Goal: Use online tool/utility: Utilize a website feature to perform a specific function

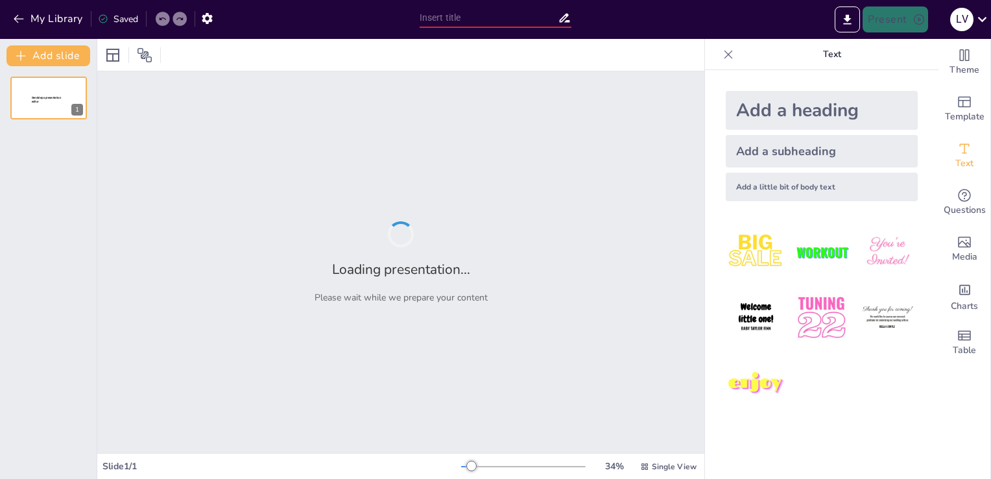
type input "la constitución del [GEOGRAPHIC_DATA]"
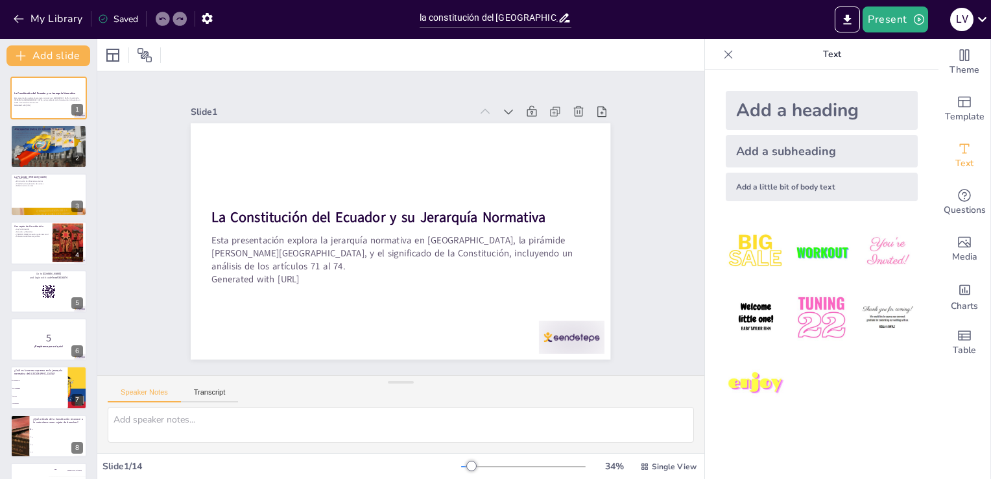
checkbox input "true"
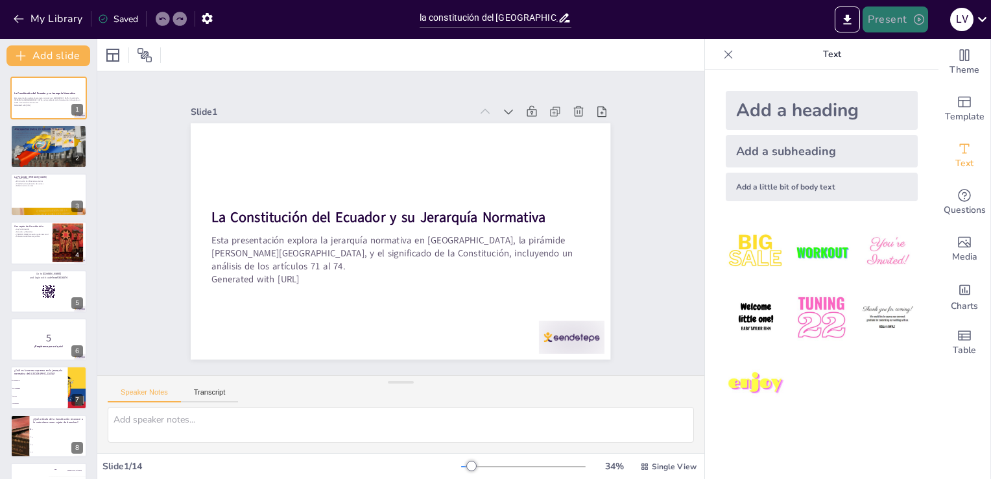
checkbox input "true"
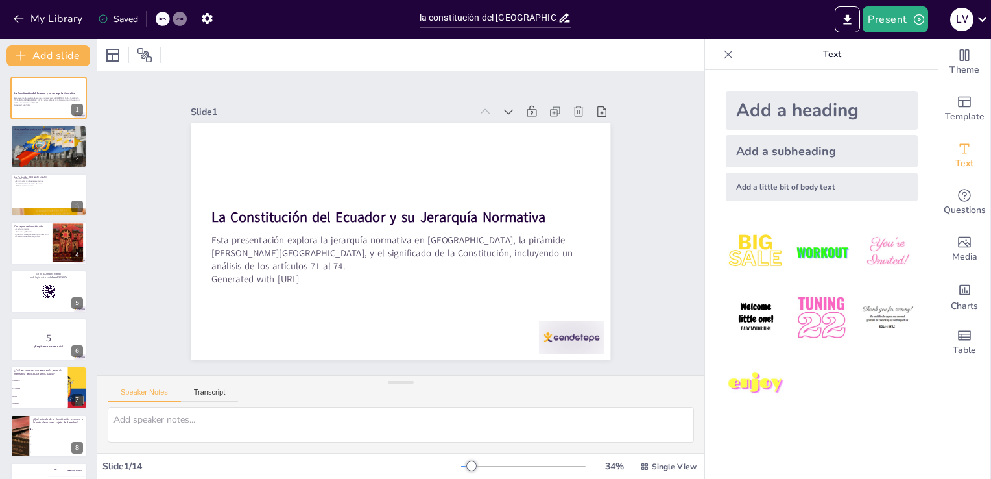
checkbox input "true"
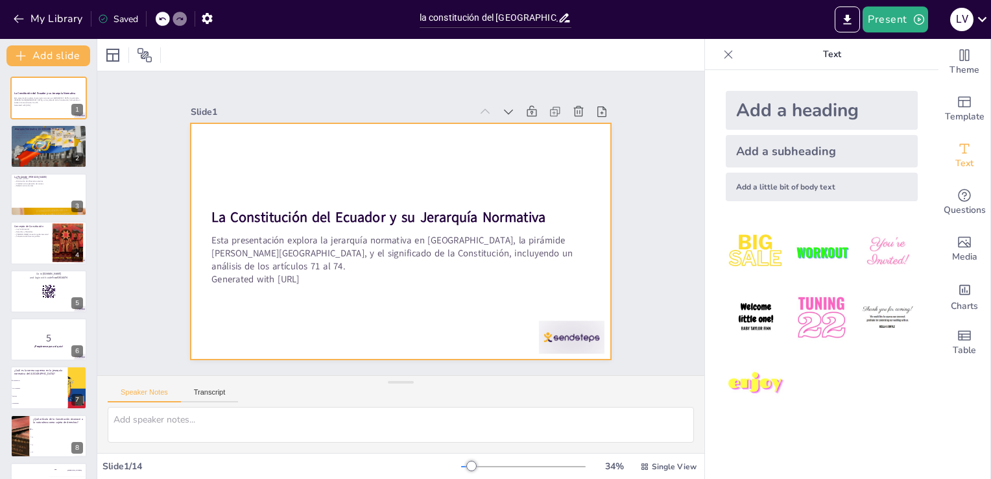
checkbox input "true"
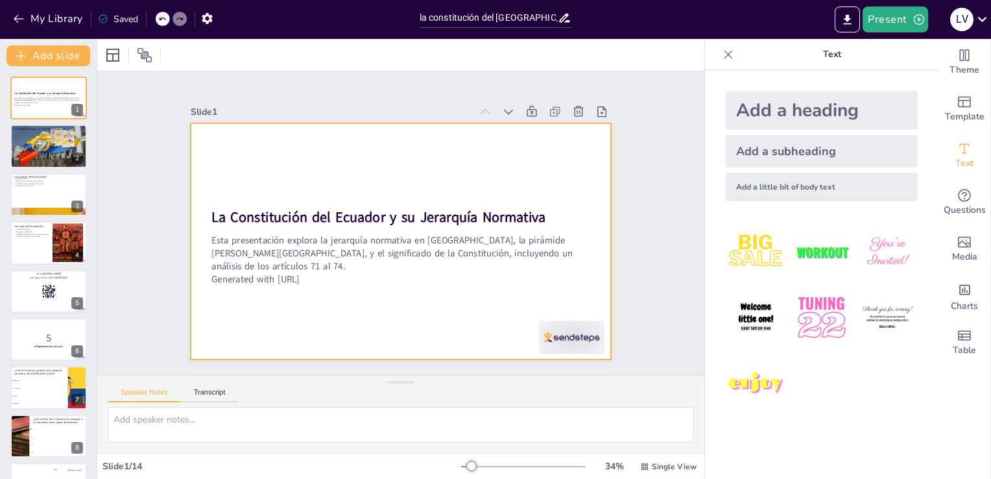
checkbox input "true"
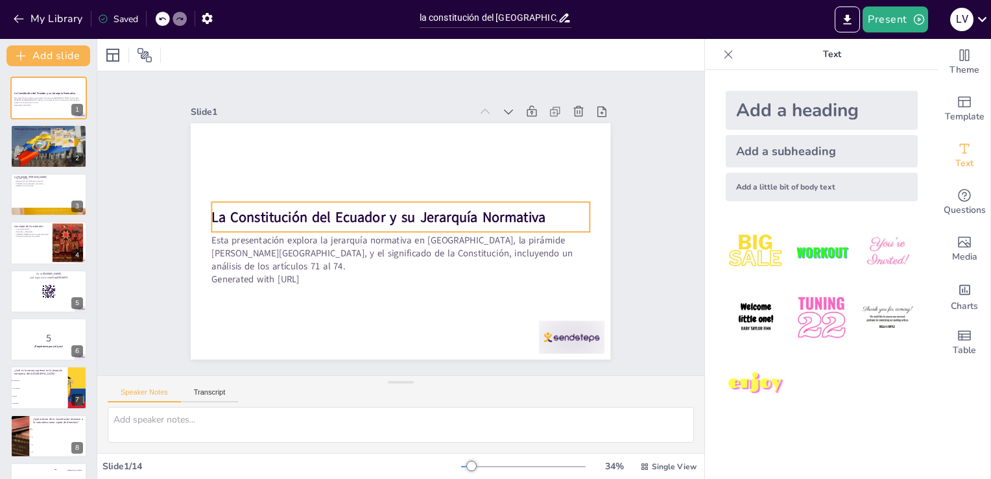
checkbox input "true"
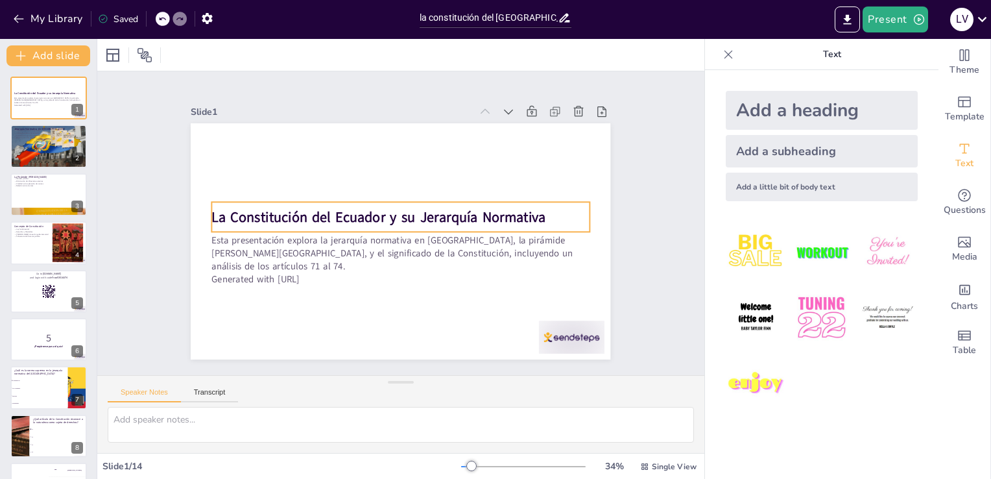
checkbox input "true"
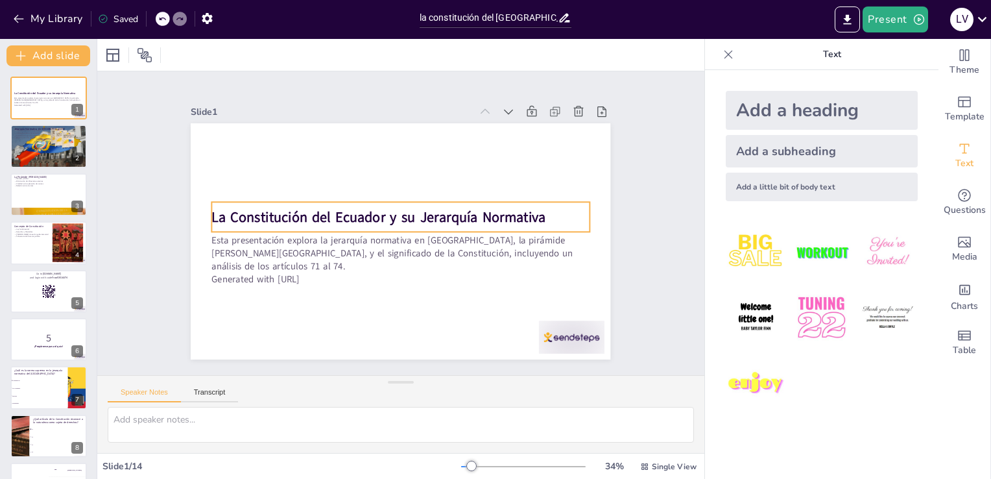
checkbox input "true"
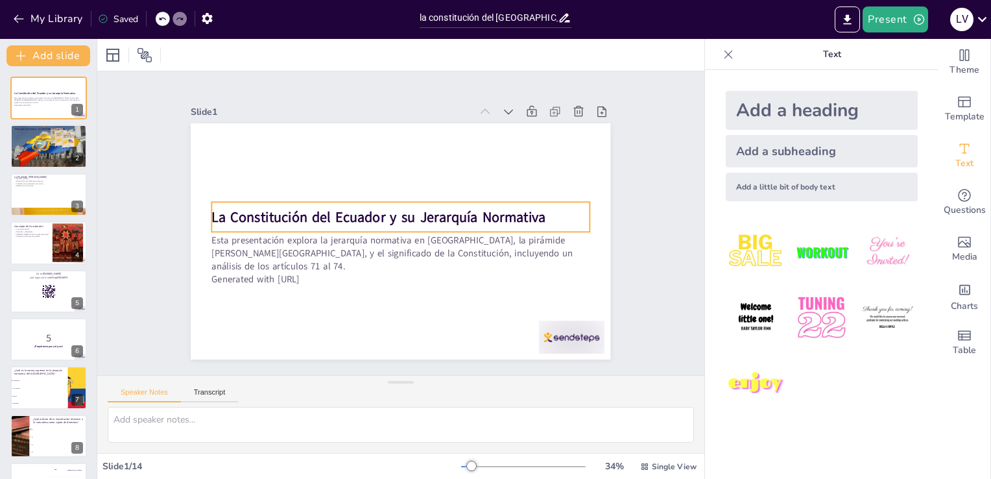
checkbox input "true"
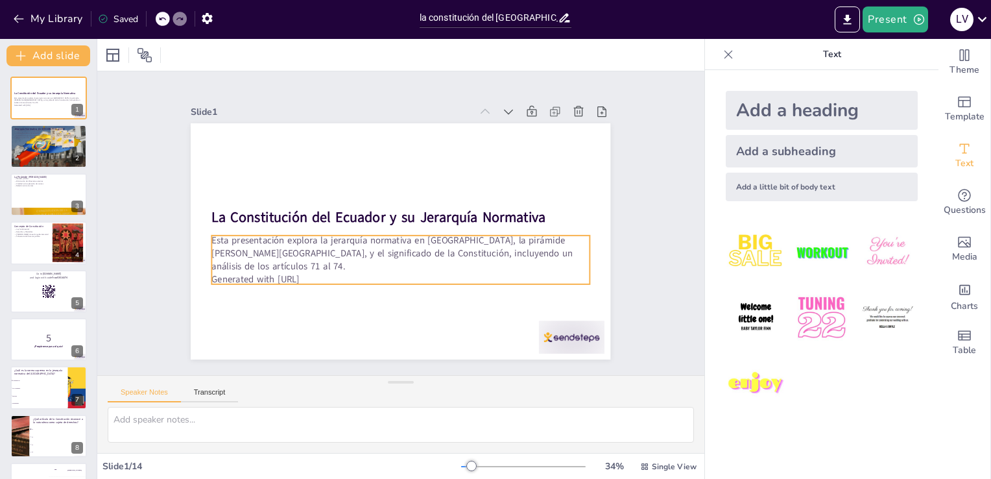
checkbox input "true"
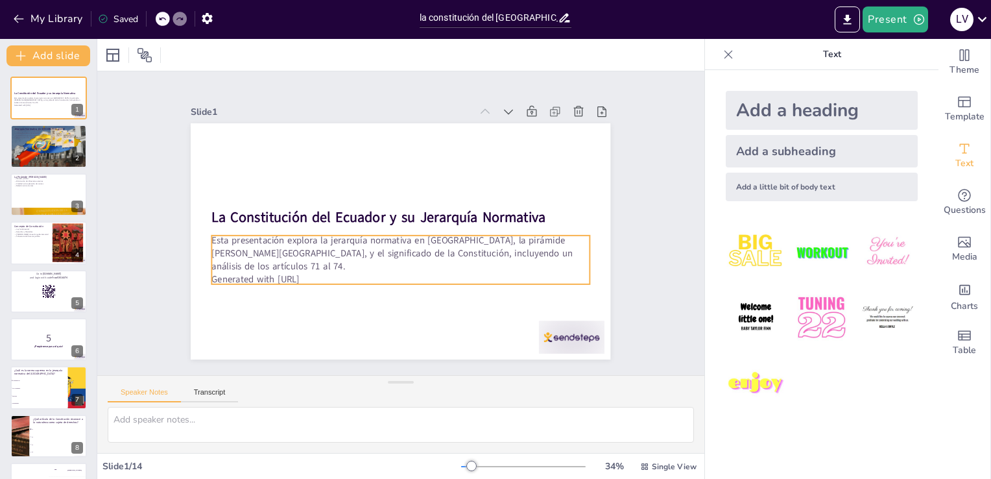
checkbox input "true"
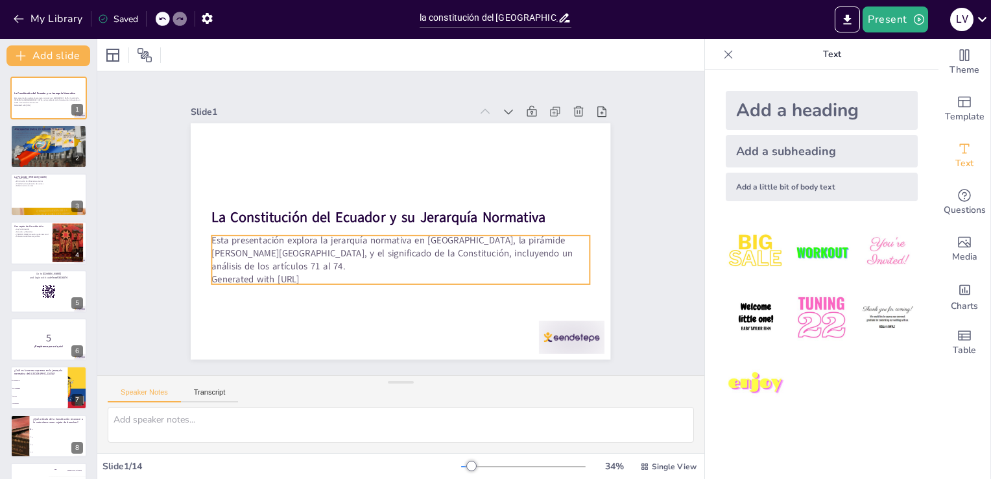
checkbox input "true"
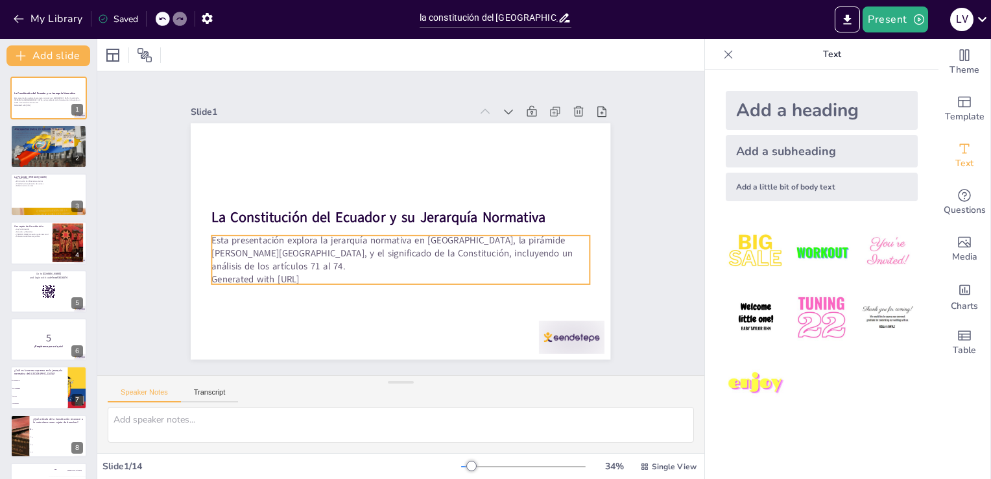
checkbox input "true"
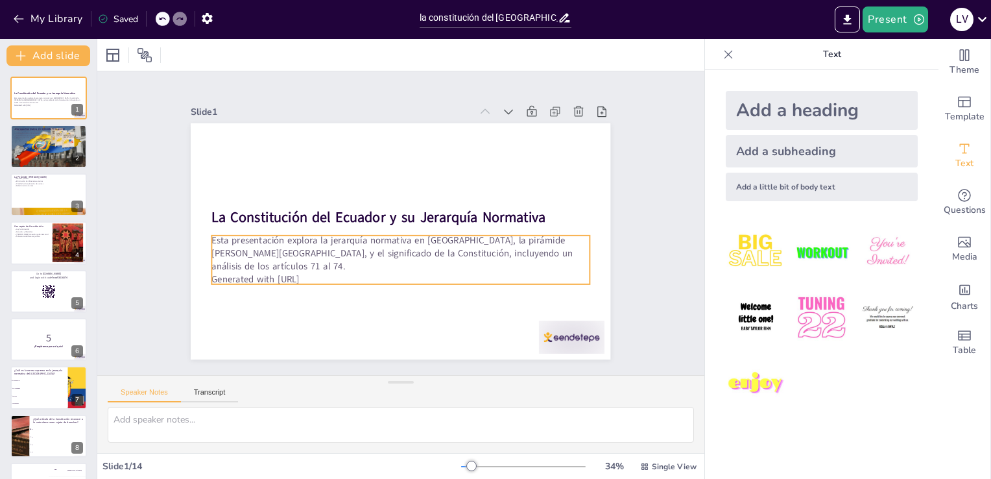
checkbox input "true"
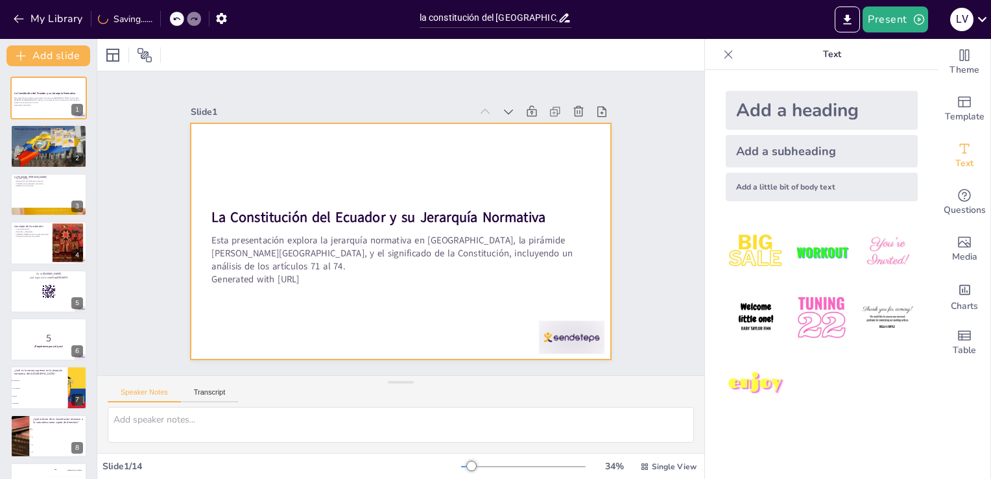
checkbox input "true"
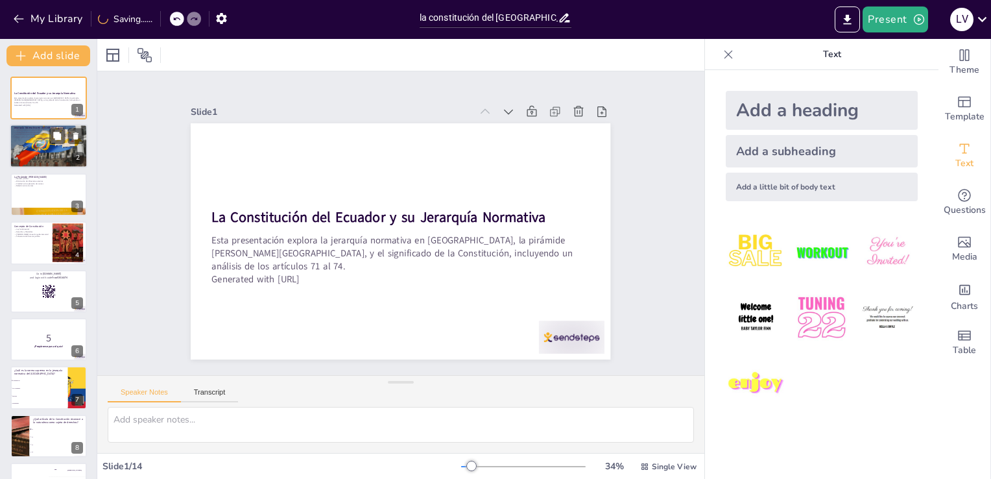
checkbox input "true"
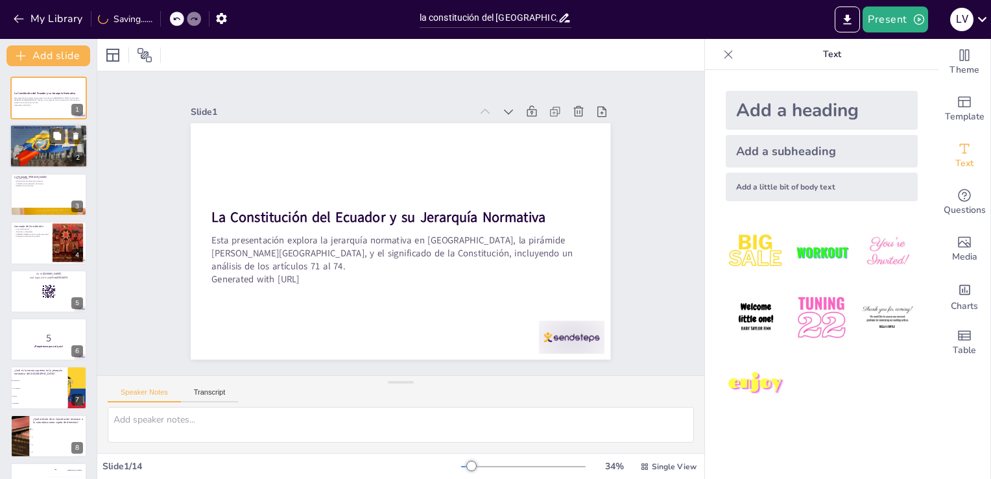
checkbox input "true"
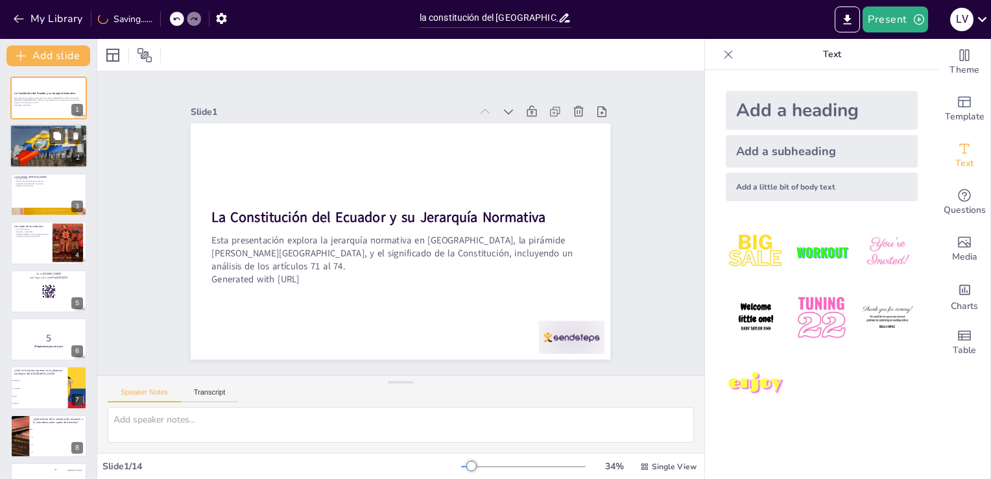
checkbox input "true"
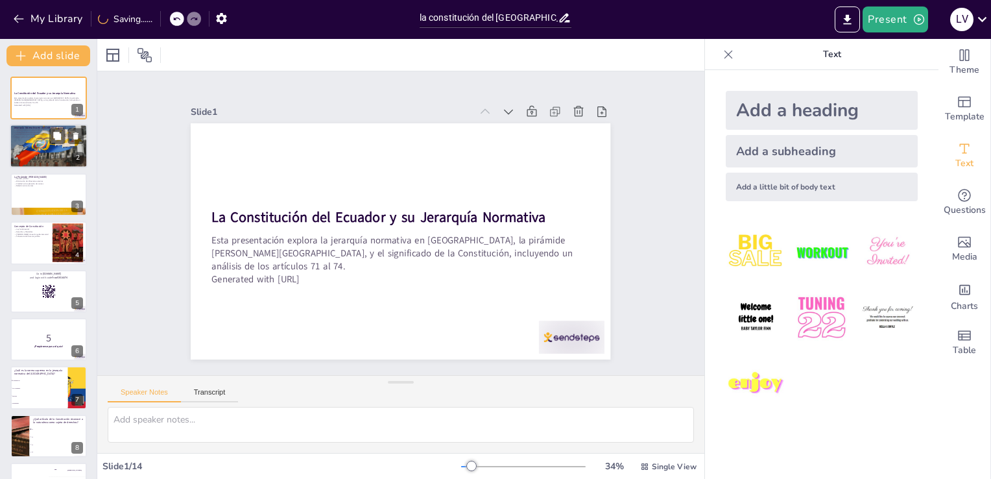
checkbox input "true"
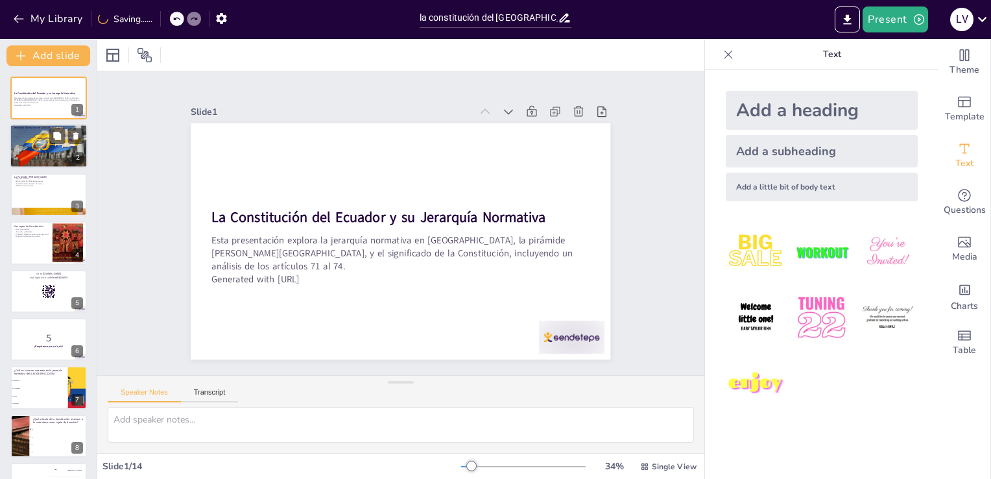
checkbox input "true"
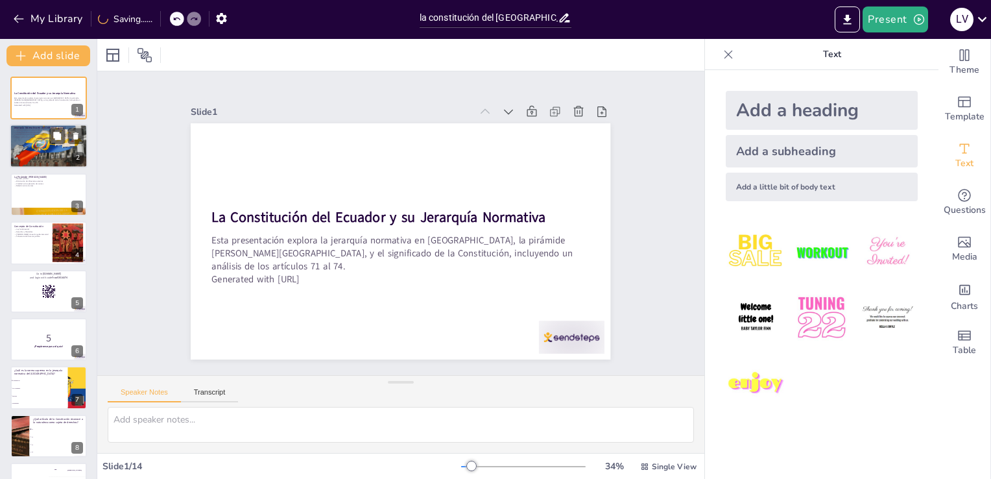
checkbox input "true"
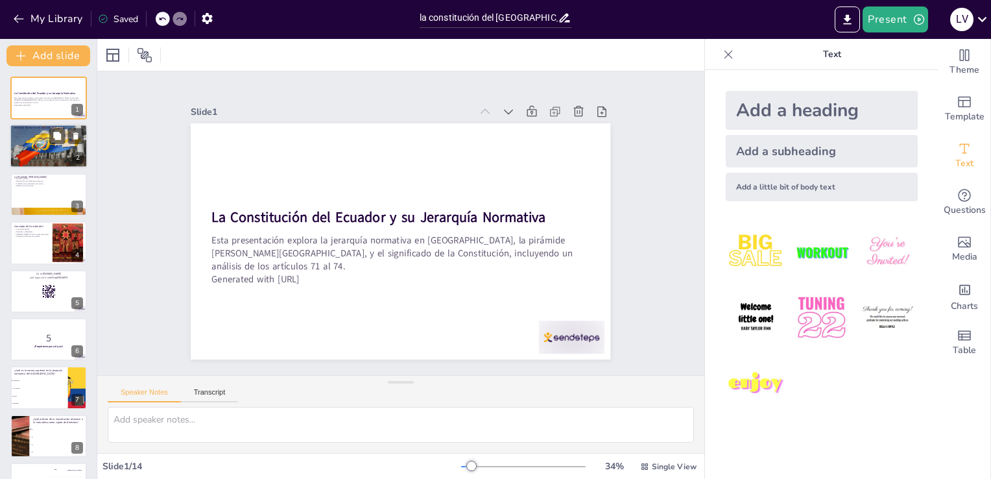
click at [29, 138] on p "Efecto en la vida cotidiana" at bounding box center [49, 137] width 70 height 3
checkbox input "true"
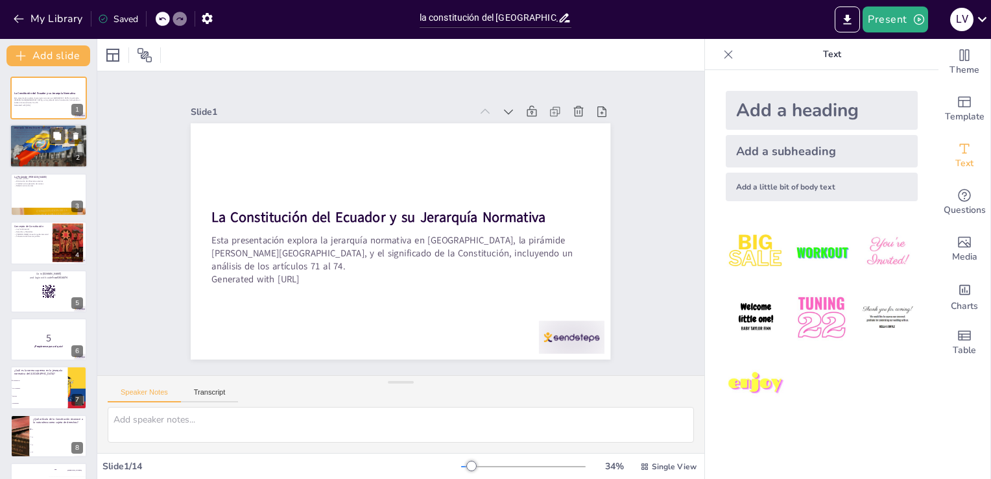
checkbox input "true"
type textarea "La organización de la jerarquía normativa es crucial para el entendimiento del …"
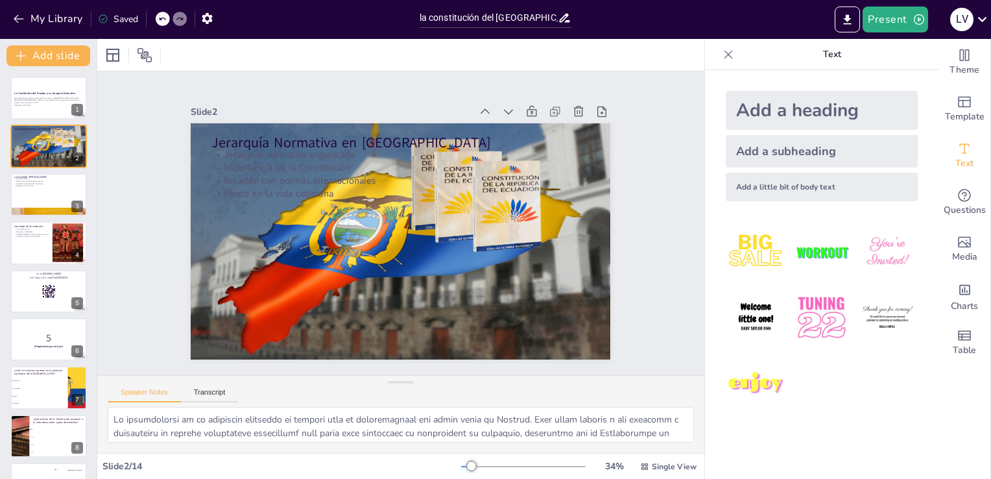
checkbox input "true"
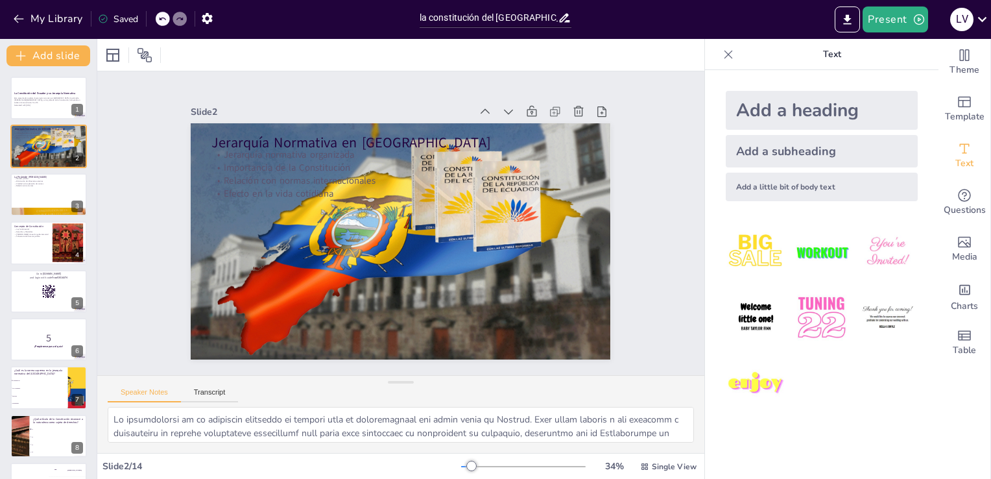
checkbox input "true"
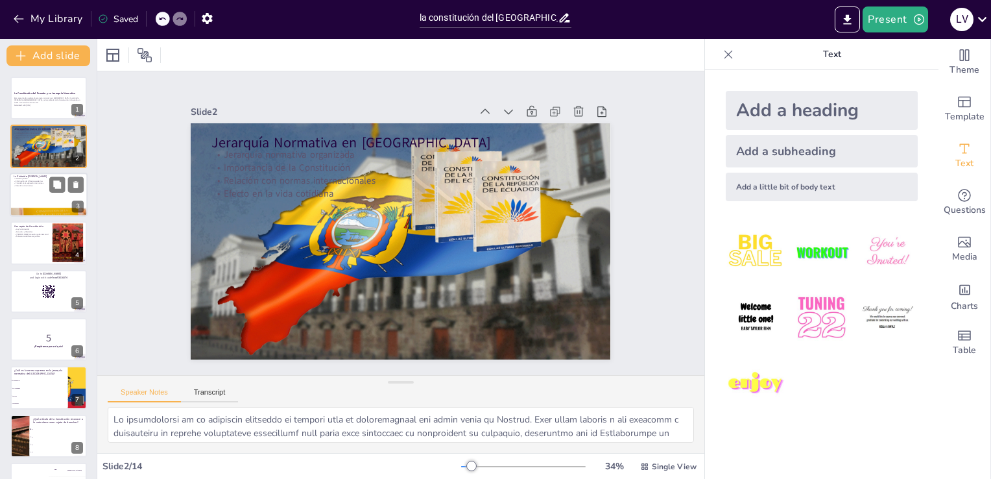
checkbox input "true"
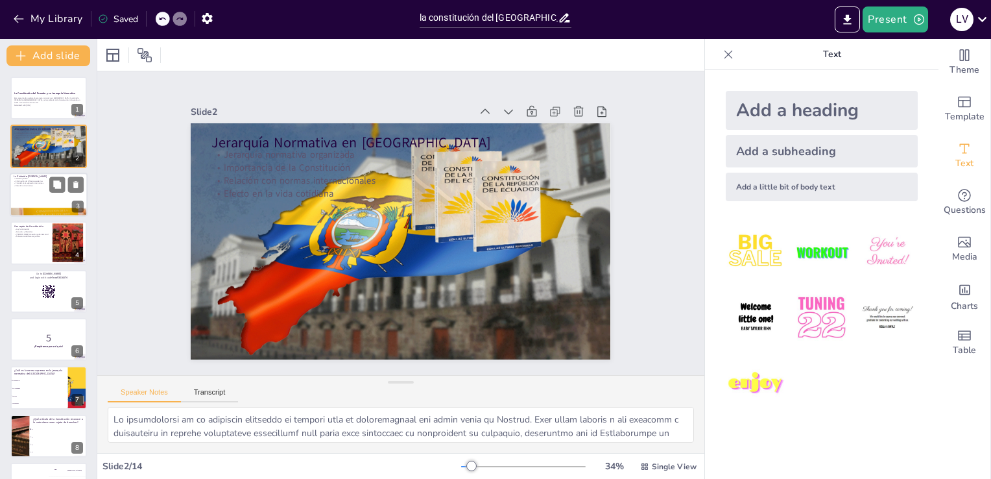
click at [30, 200] on div at bounding box center [49, 195] width 78 height 44
checkbox input "true"
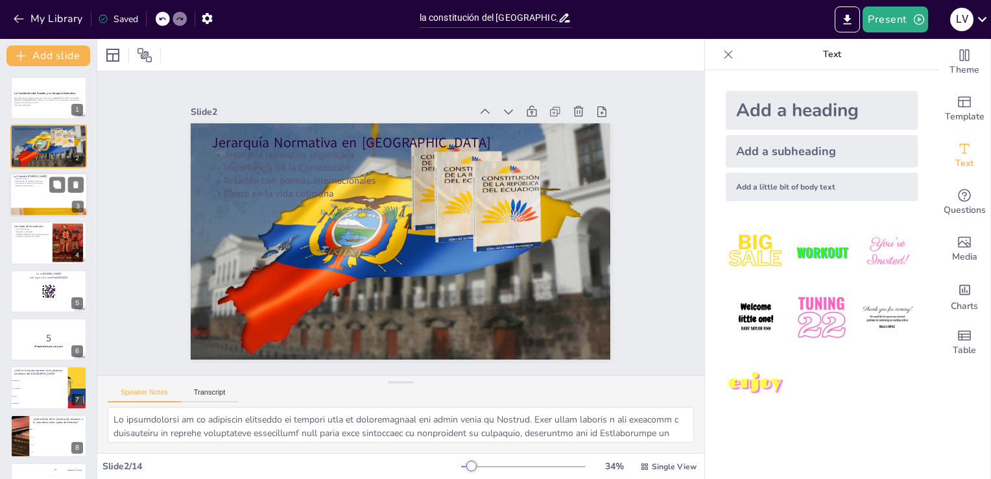
checkbox input "true"
type textarea "La pirámide de Kelsen no es solo una representación visual, sino un método jurí…"
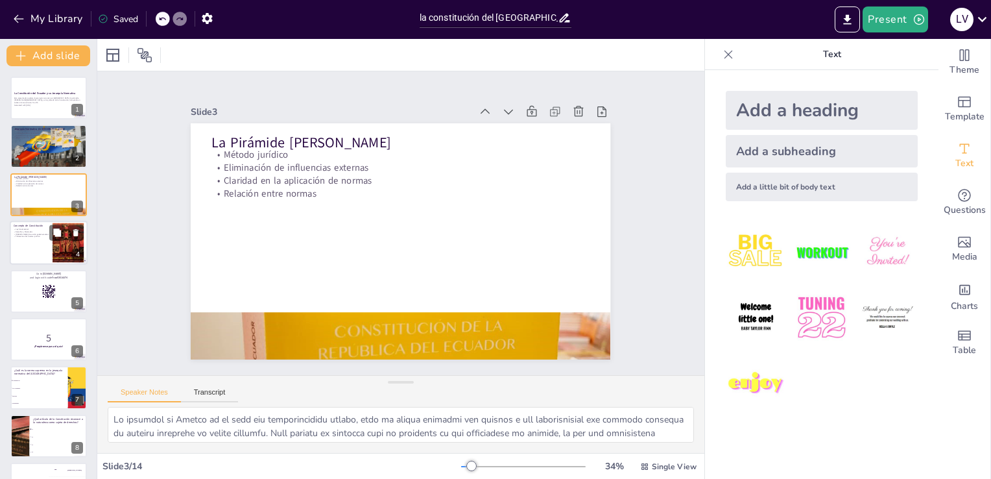
checkbox input "true"
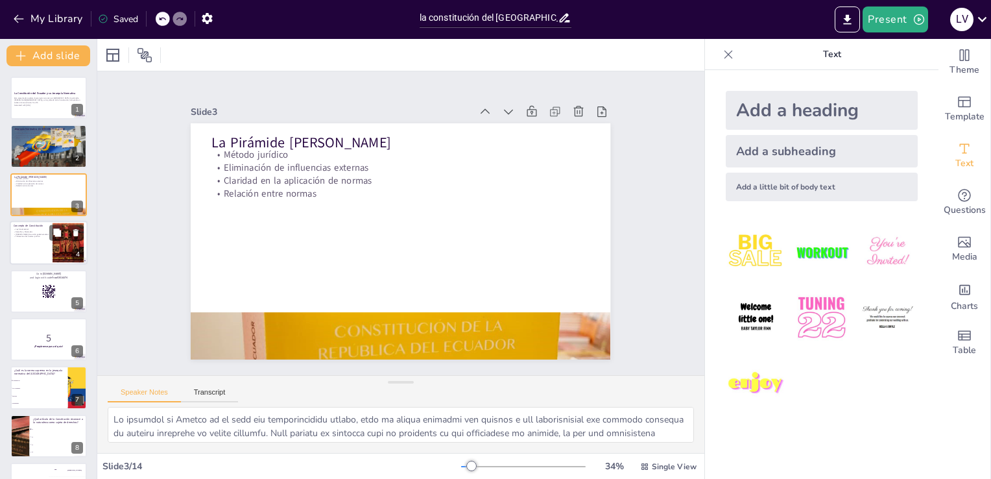
checkbox input "true"
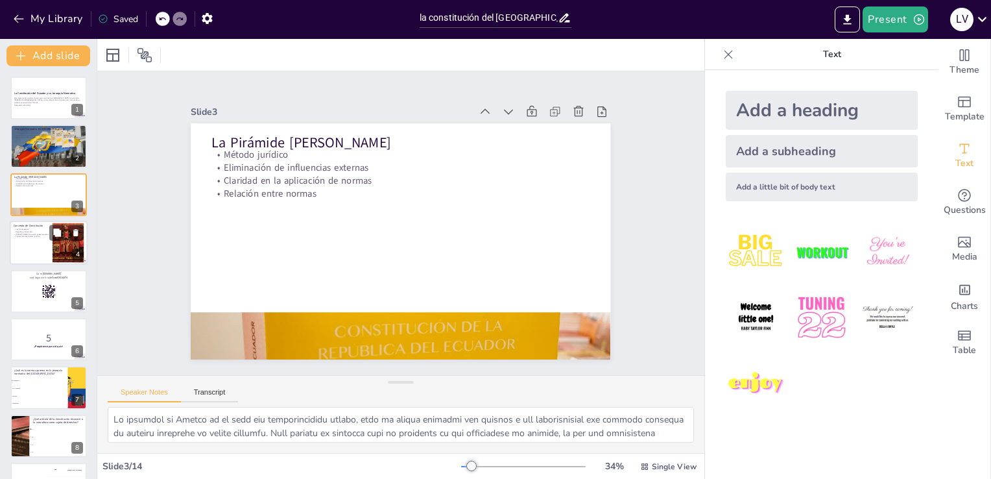
checkbox input "true"
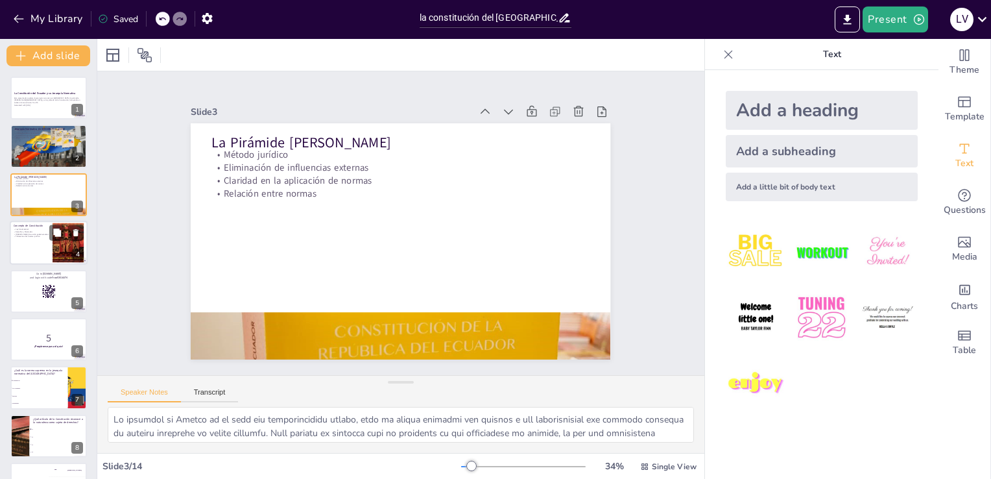
checkbox input "true"
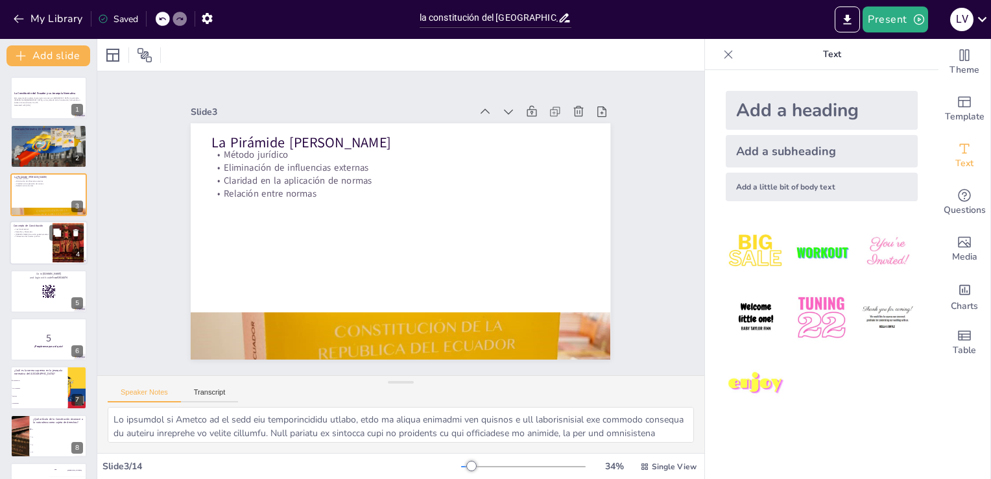
checkbox input "true"
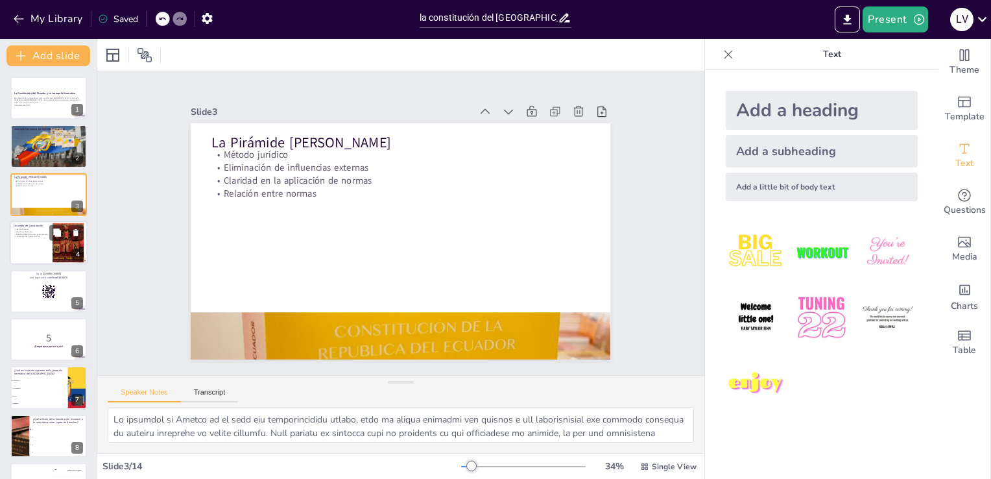
checkbox input "true"
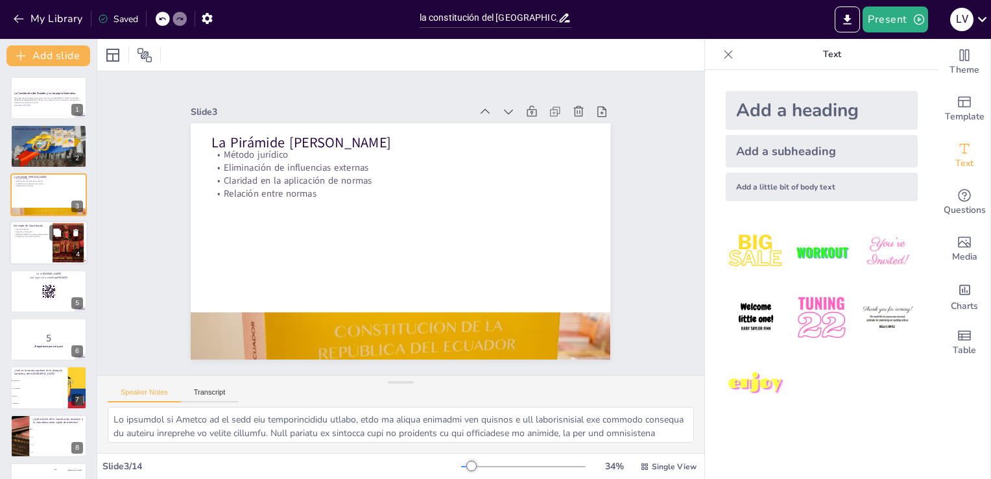
checkbox input "true"
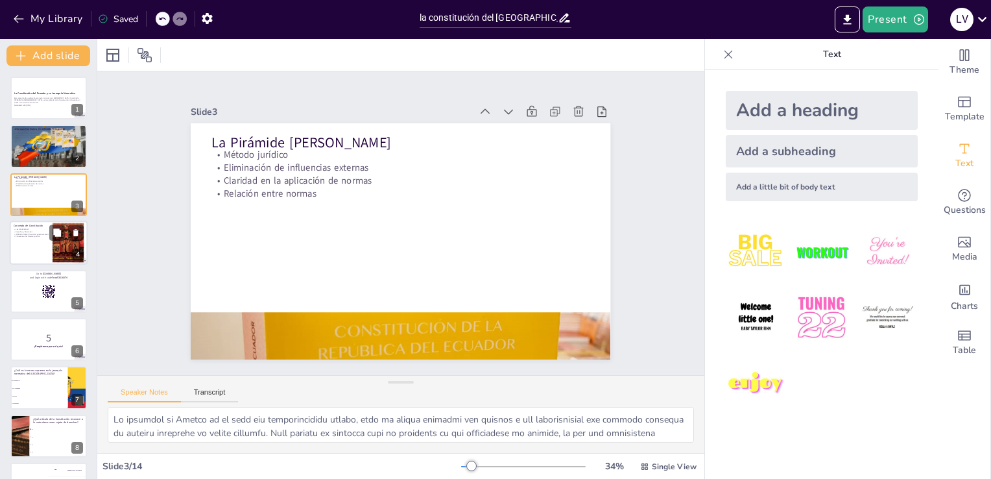
checkbox input "true"
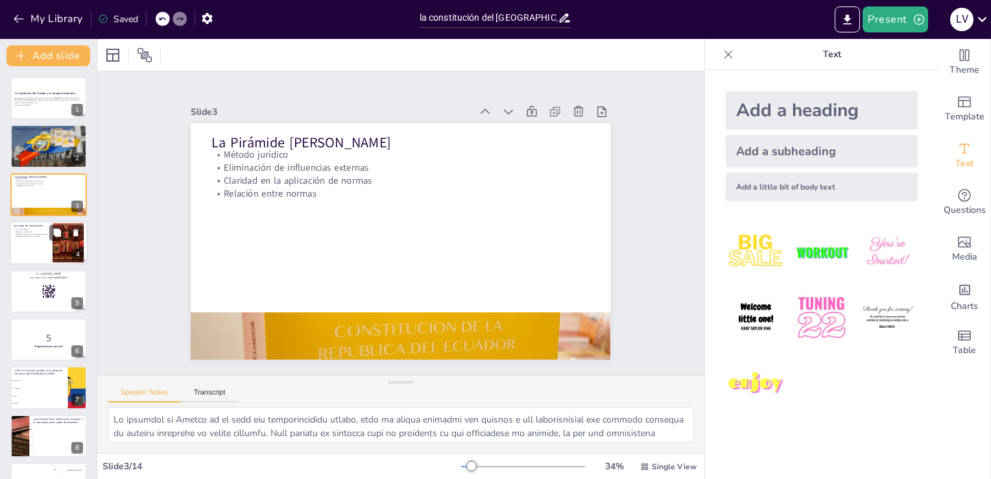
click at [41, 239] on div at bounding box center [49, 243] width 78 height 44
checkbox input "true"
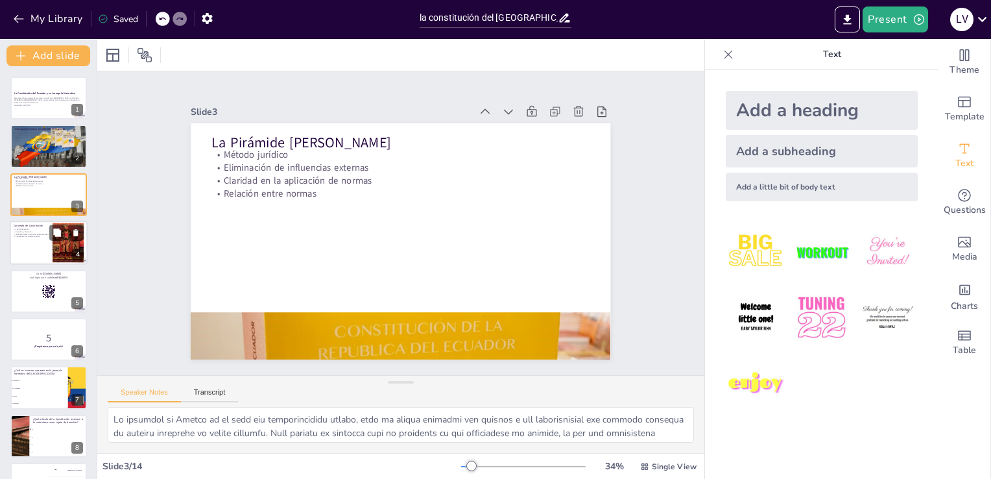
checkbox input "true"
type textarea "Entender que la Constitución es la ley fundamental es esencial para cualquier e…"
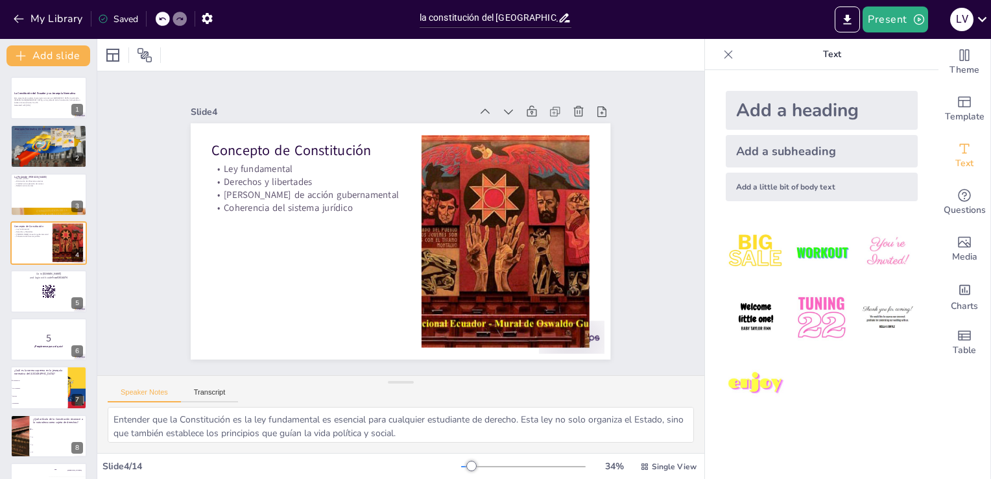
checkbox input "true"
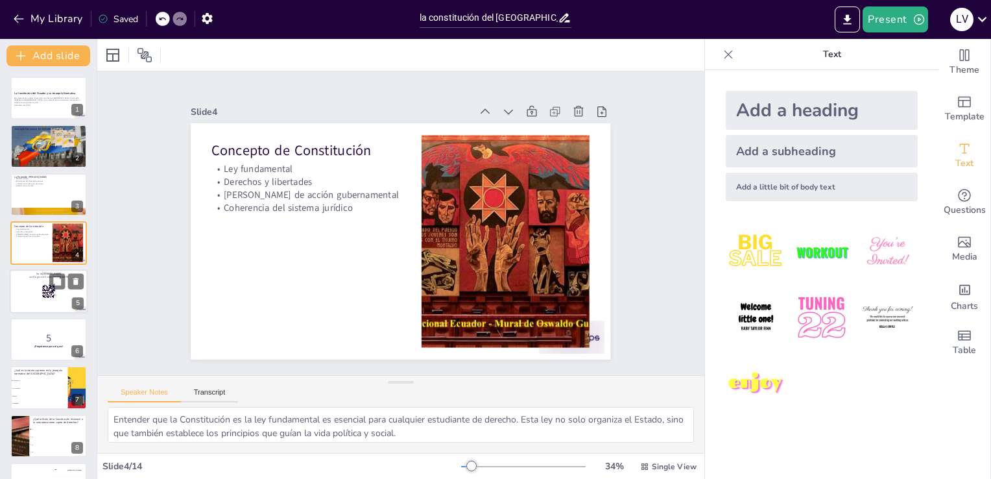
checkbox input "true"
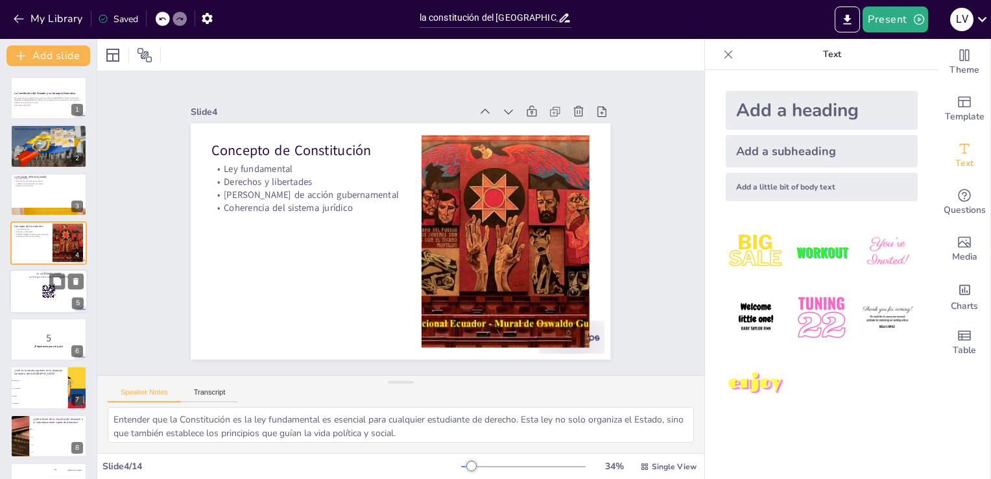
checkbox input "true"
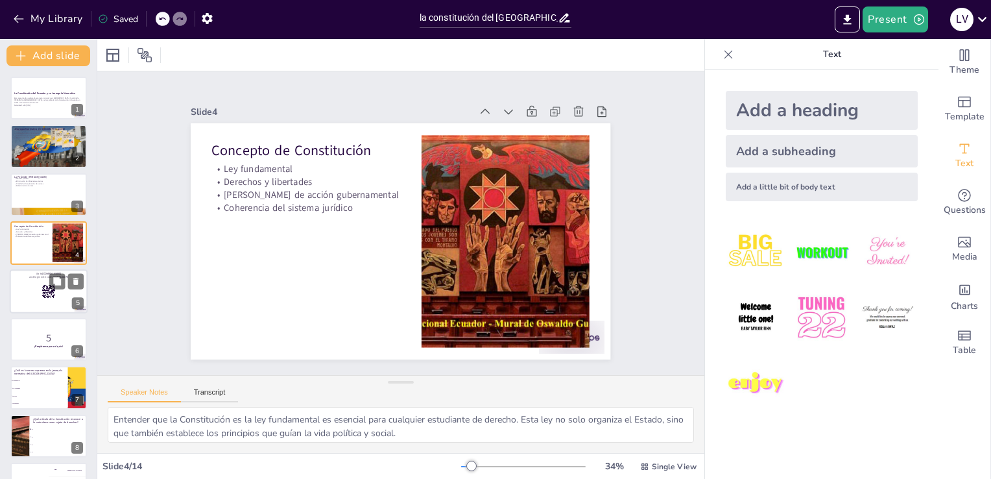
checkbox input "true"
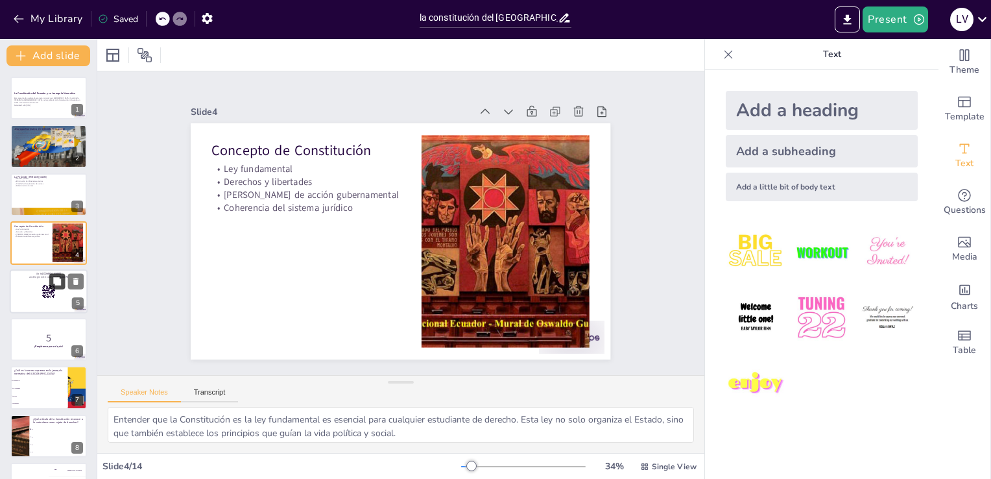
checkbox input "true"
click at [39, 290] on div at bounding box center [49, 291] width 78 height 44
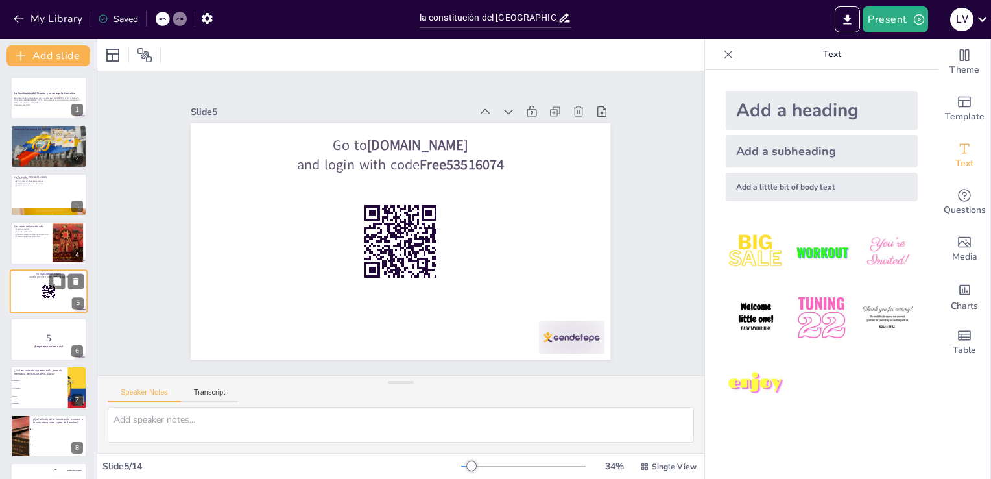
scroll to position [18, 0]
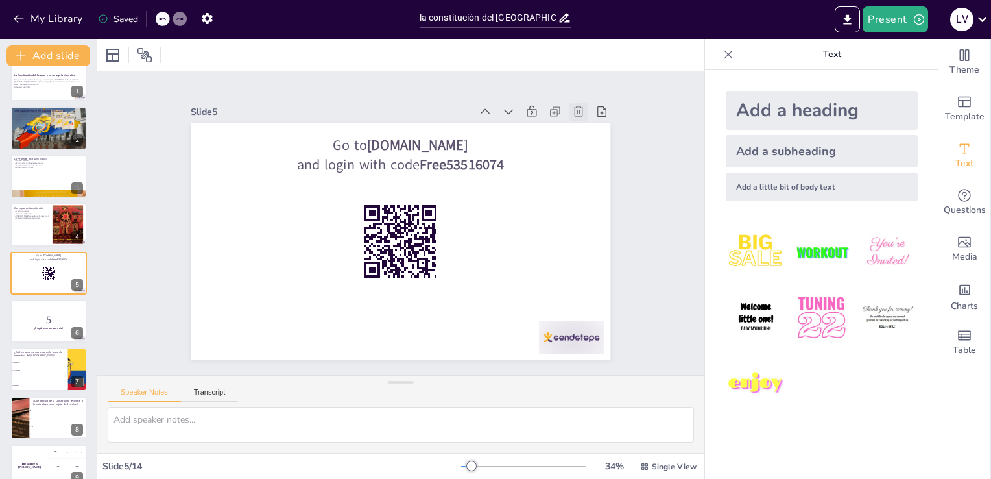
click at [584, 125] on icon at bounding box center [589, 131] width 11 height 12
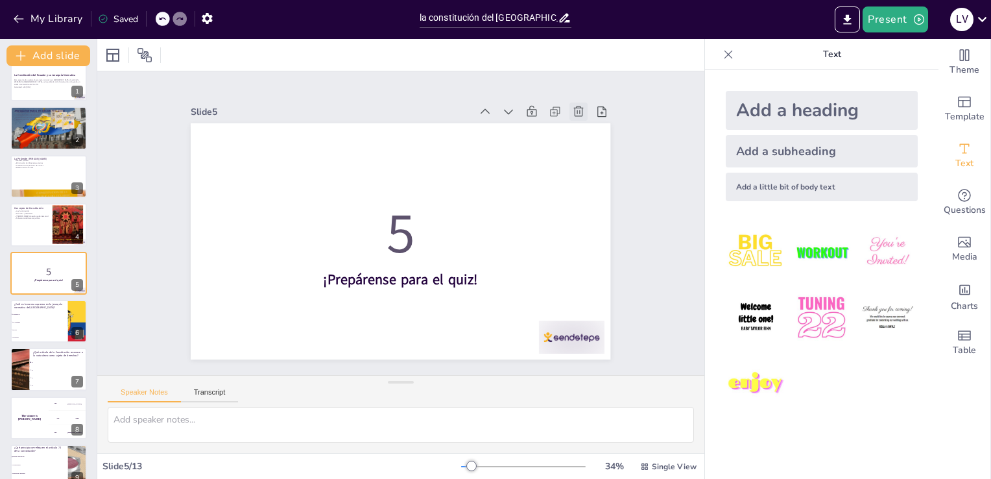
click at [584, 125] on icon at bounding box center [589, 131] width 11 height 12
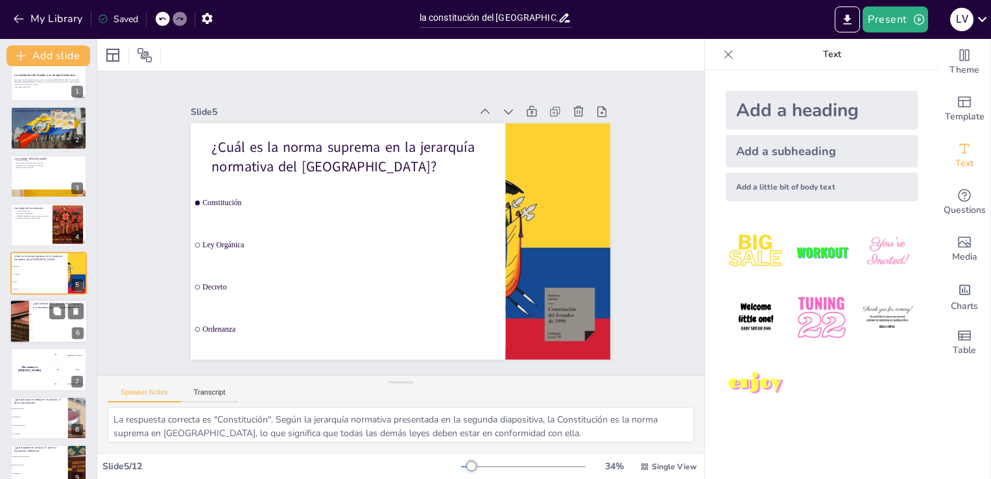
click at [10, 330] on div at bounding box center [19, 321] width 70 height 44
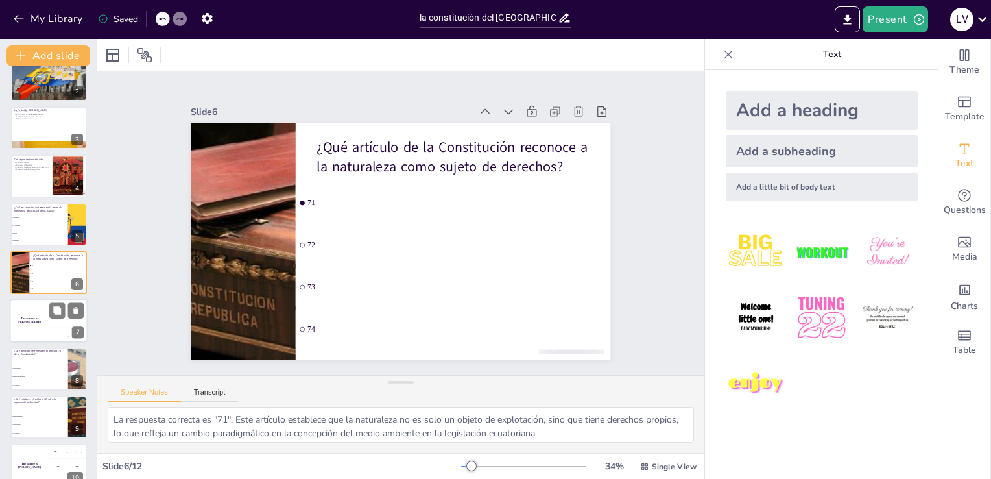
click at [32, 308] on div "The winner is Niels 🏆" at bounding box center [29, 321] width 39 height 44
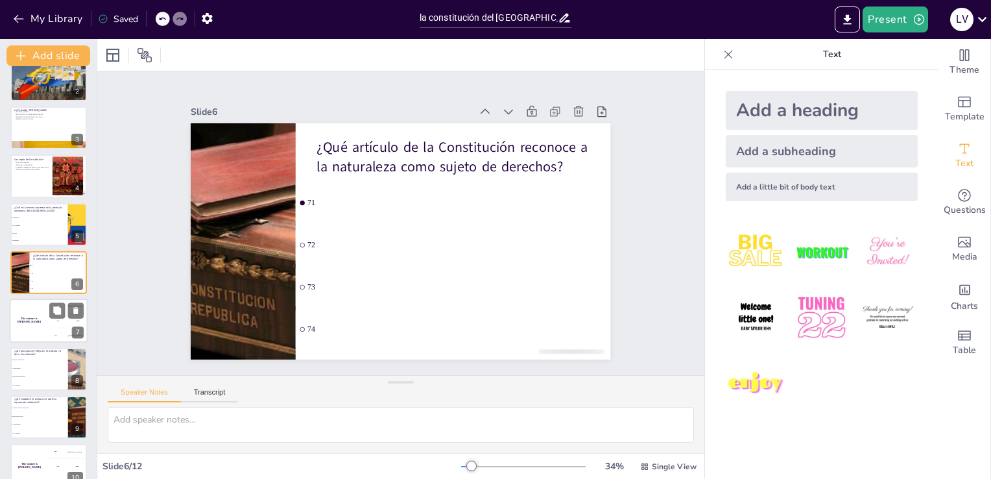
scroll to position [115, 0]
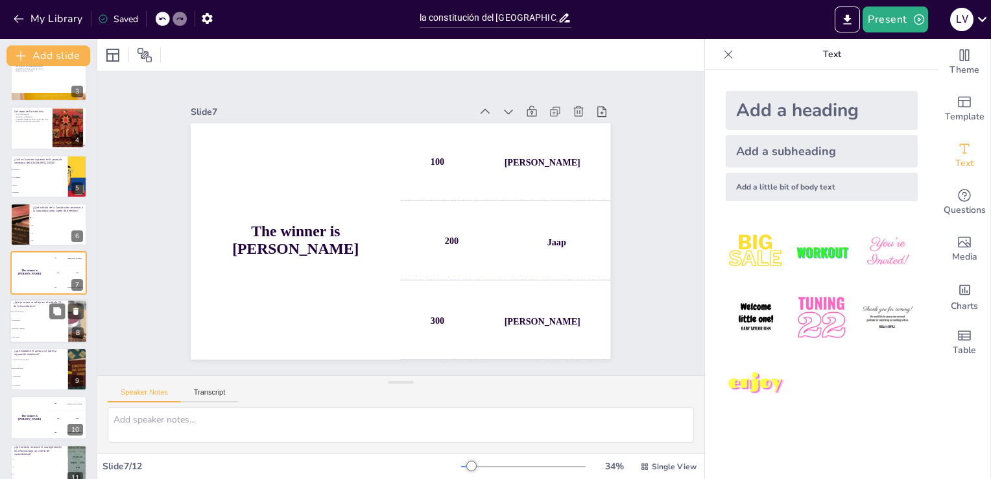
click at [39, 321] on li "Sostenibilidad" at bounding box center [39, 320] width 58 height 8
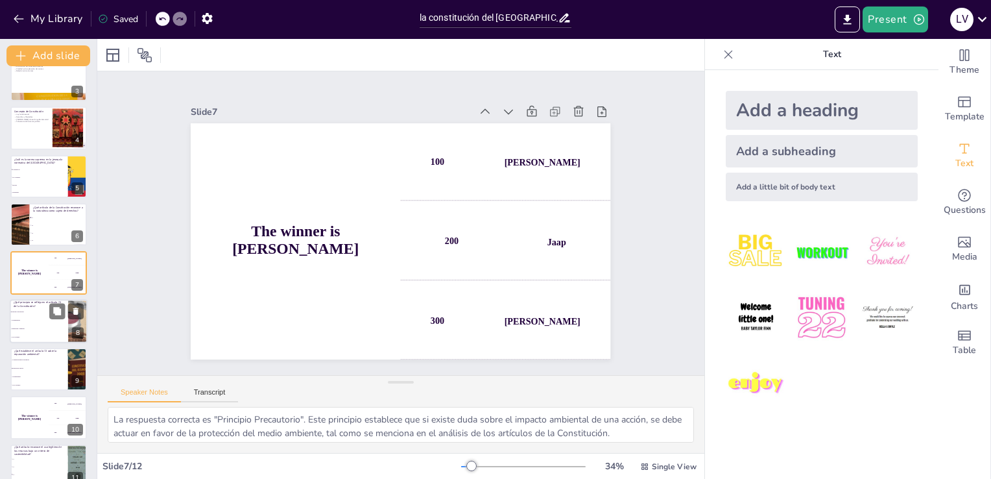
scroll to position [163, 0]
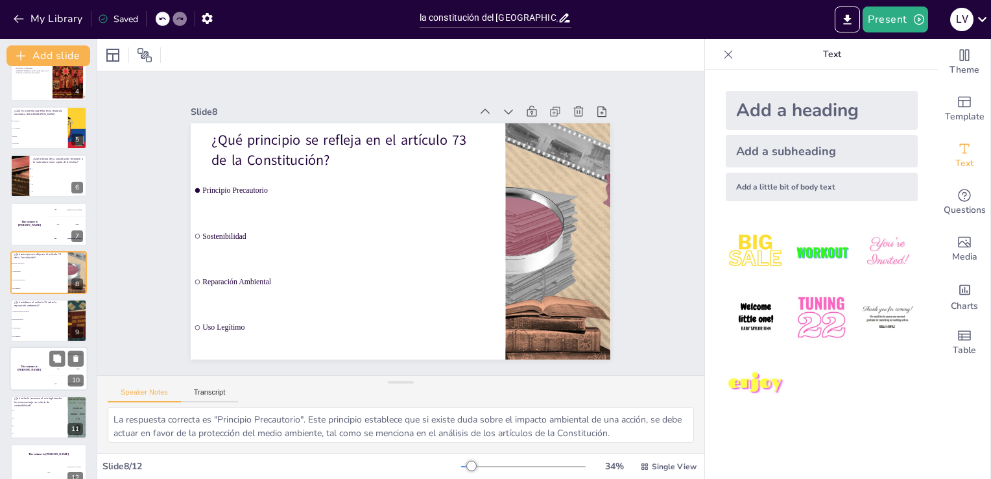
click at [42, 365] on div "The winner is Niels 🏆" at bounding box center [29, 369] width 39 height 44
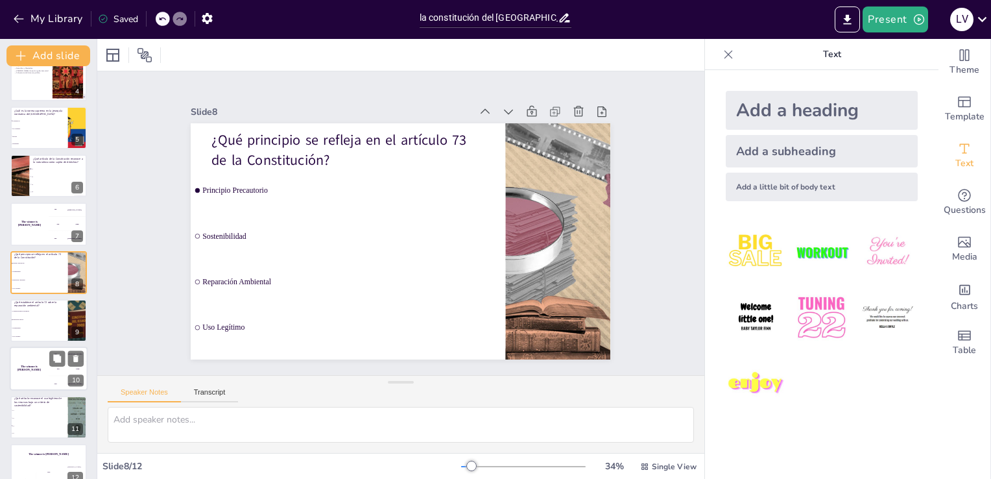
scroll to position [182, 0]
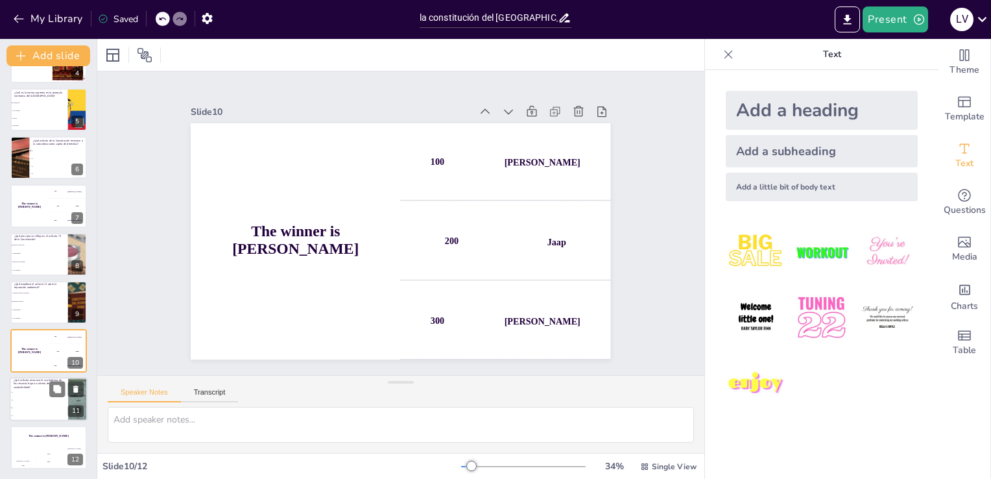
click at [29, 396] on li "73" at bounding box center [39, 400] width 58 height 8
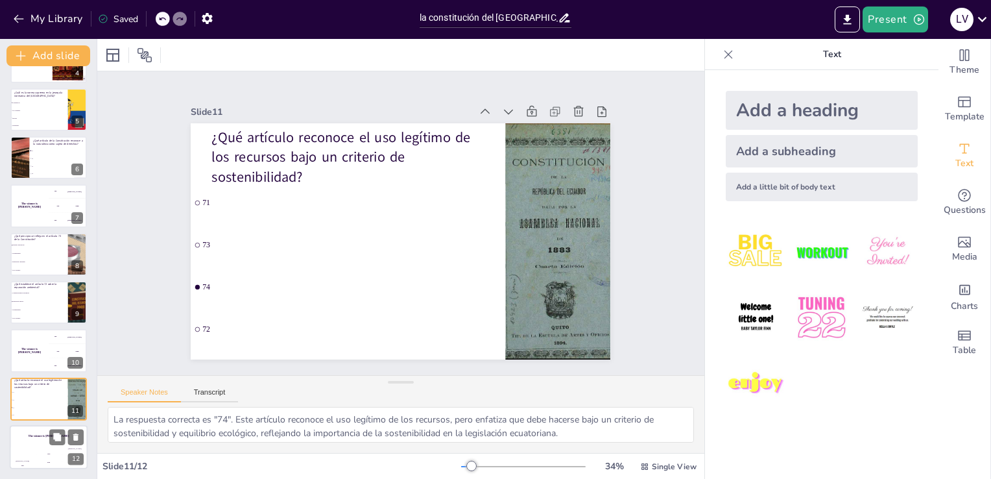
click at [30, 436] on h4 "The winner is Niels 🏆" at bounding box center [49, 436] width 78 height 3
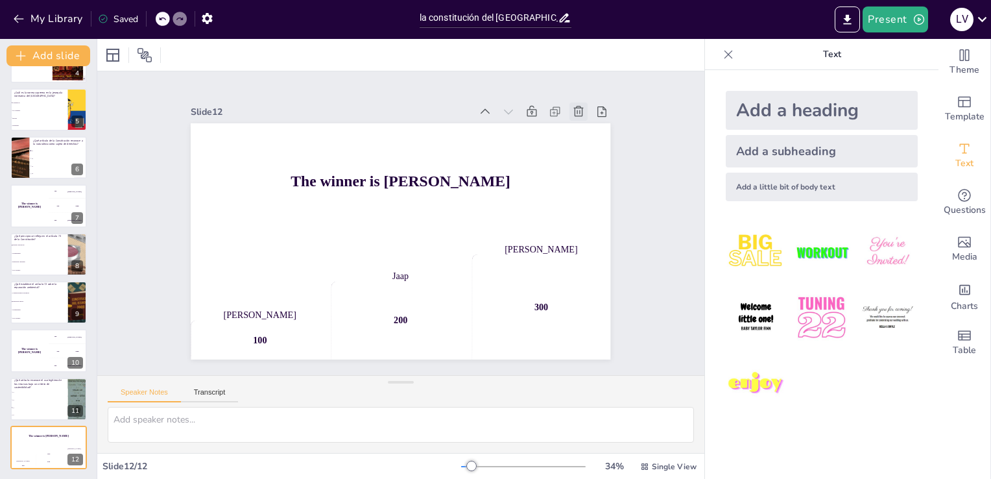
click at [582, 124] on icon at bounding box center [589, 131] width 14 height 14
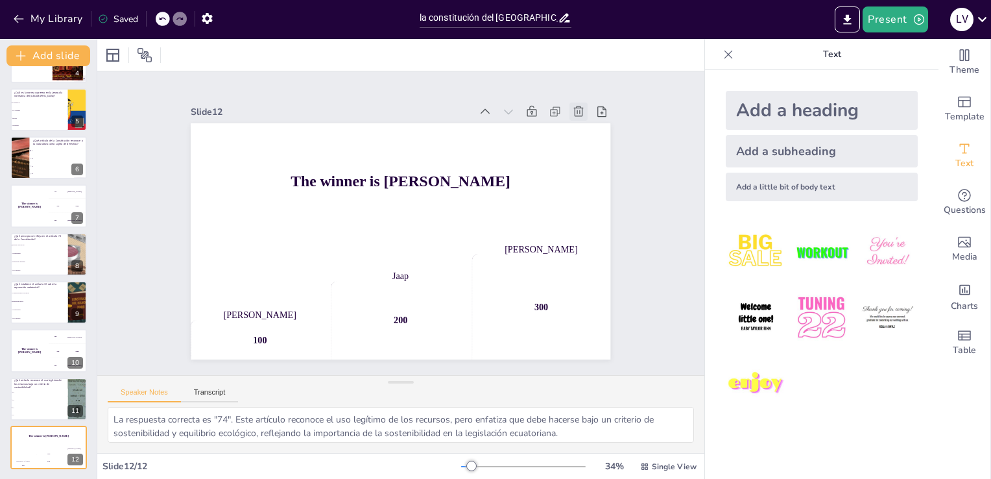
scroll to position [134, 0]
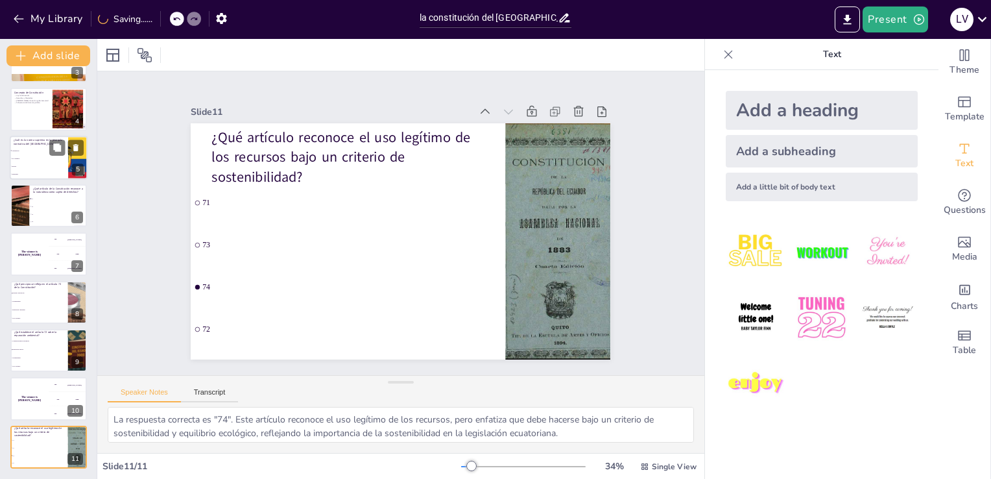
click at [35, 141] on p "¿Cuál es la norma suprema en la jerarquía normativa del Ecuador?" at bounding box center [39, 141] width 51 height 7
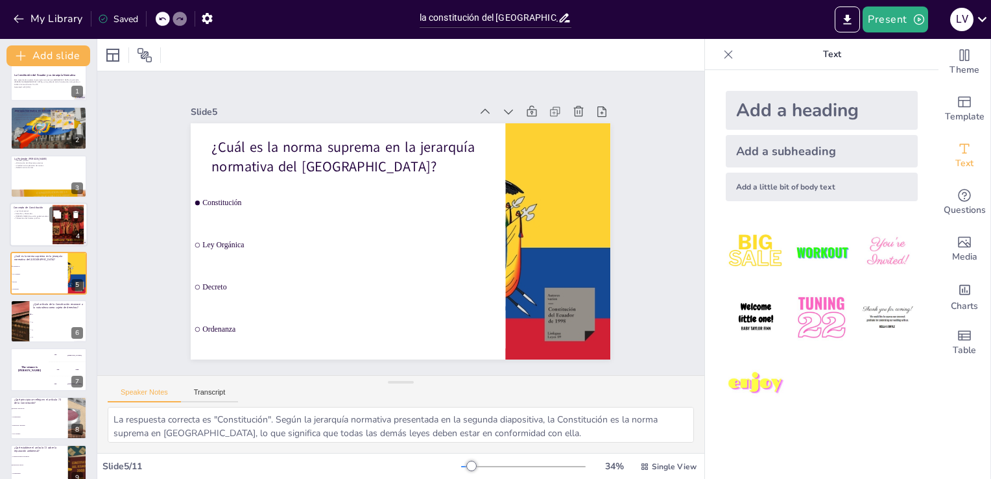
click at [43, 208] on p "Concepto de Constitución" at bounding box center [31, 208] width 35 height 4
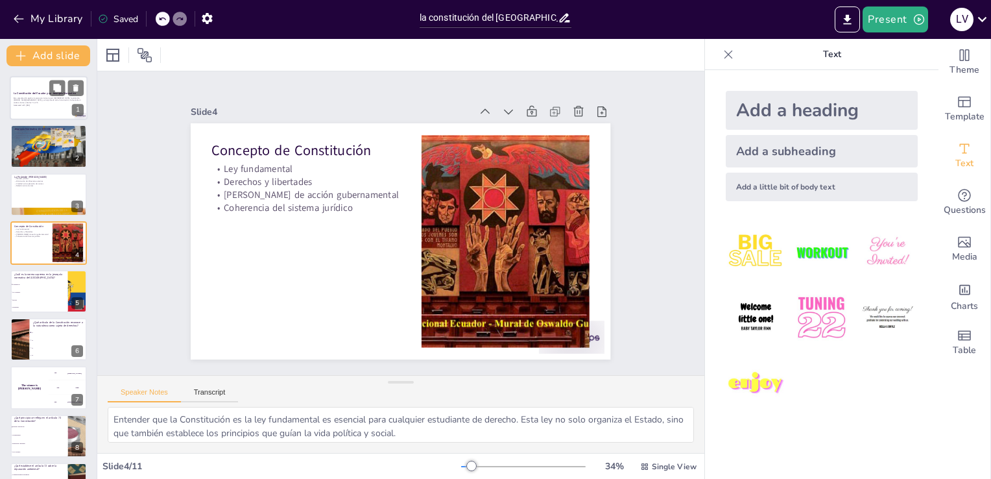
click at [32, 112] on div at bounding box center [49, 98] width 78 height 44
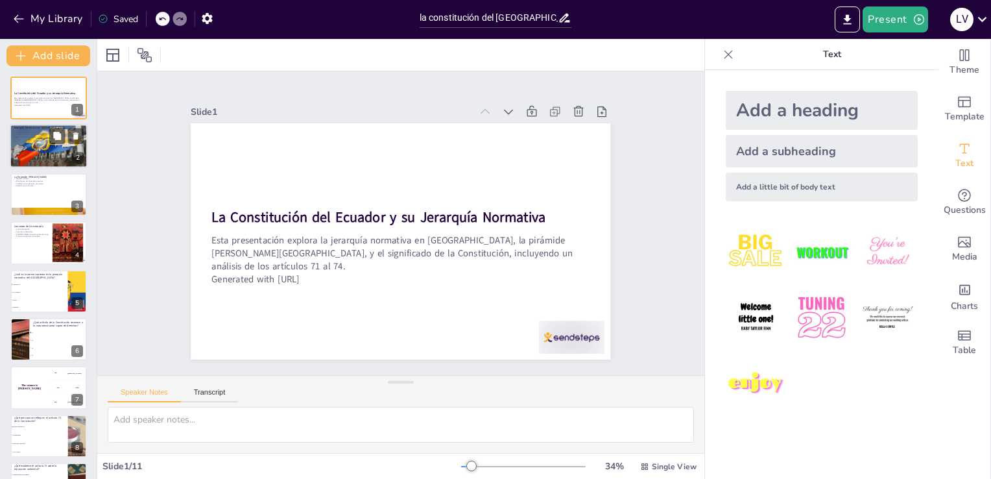
click at [38, 140] on div at bounding box center [49, 147] width 78 height 44
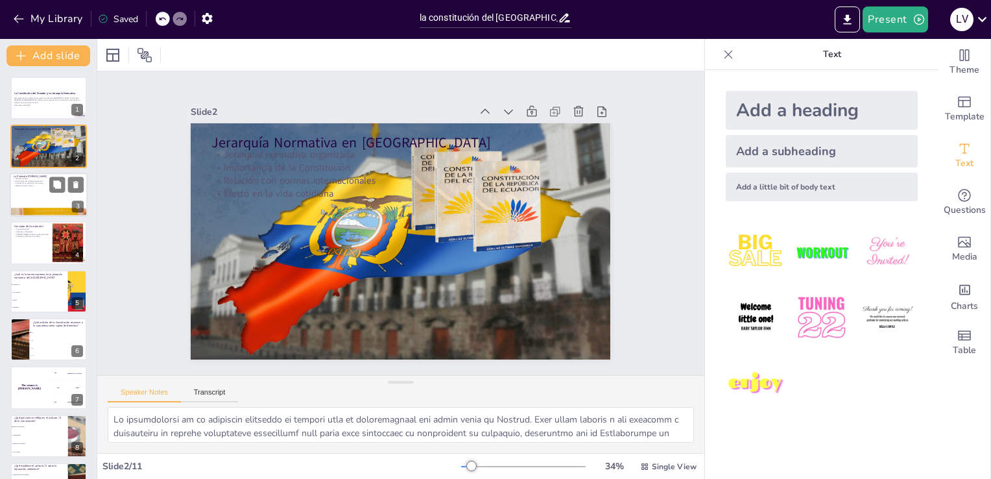
click at [56, 201] on div at bounding box center [49, 195] width 78 height 44
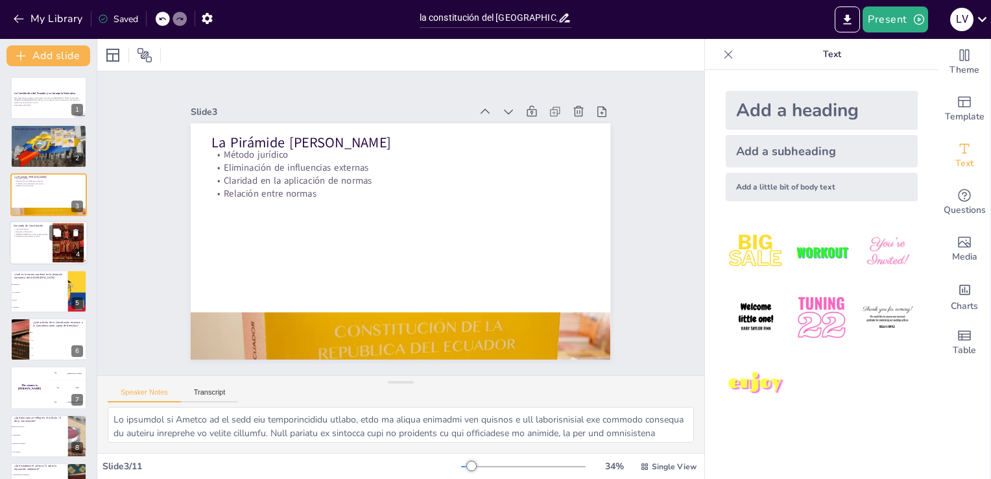
click at [39, 232] on p "Derechos y libertades" at bounding box center [31, 231] width 35 height 3
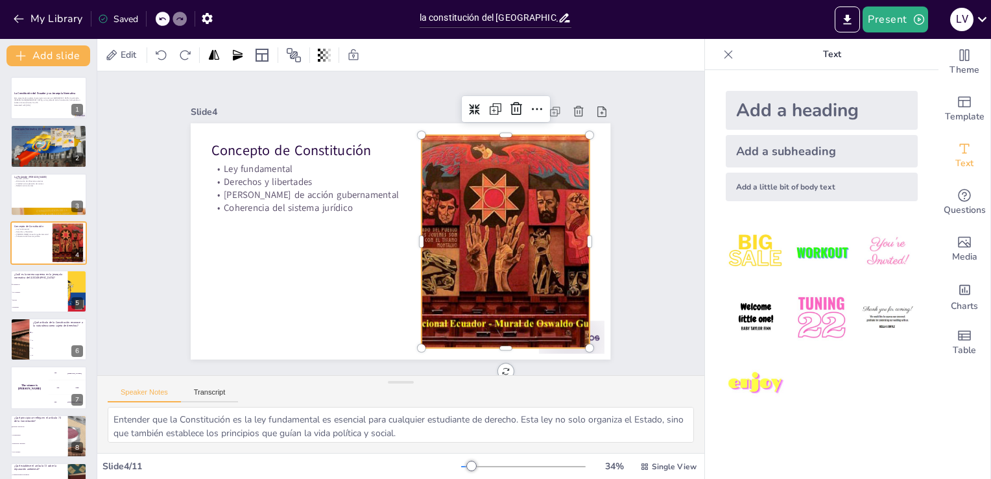
click at [486, 186] on div at bounding box center [500, 263] width 356 height 274
click at [62, 88] on button at bounding box center [57, 88] width 16 height 16
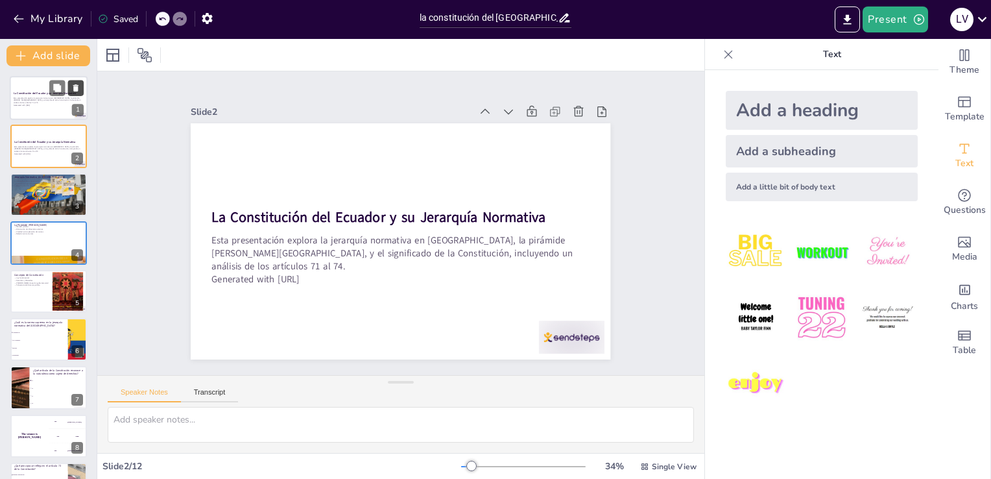
click at [82, 86] on button at bounding box center [76, 88] width 16 height 16
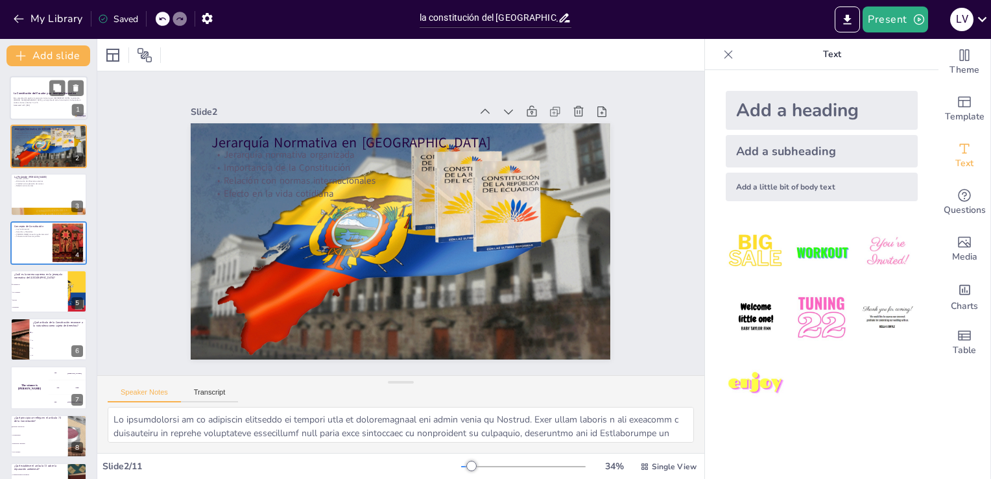
click at [32, 76] on div "La Constitución del Ecuador y su Jerarquía Normativa Esta presentación explora …" at bounding box center [49, 98] width 78 height 44
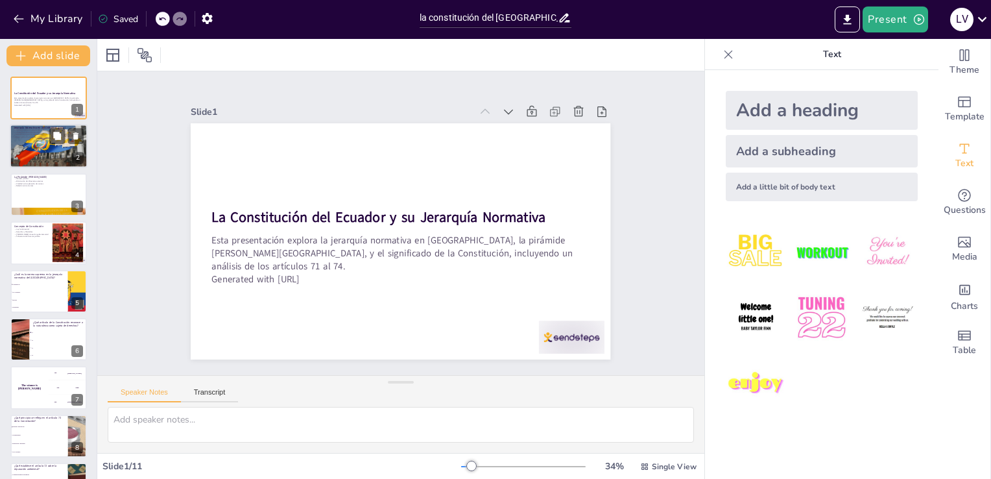
click at [34, 157] on div at bounding box center [49, 147] width 78 height 44
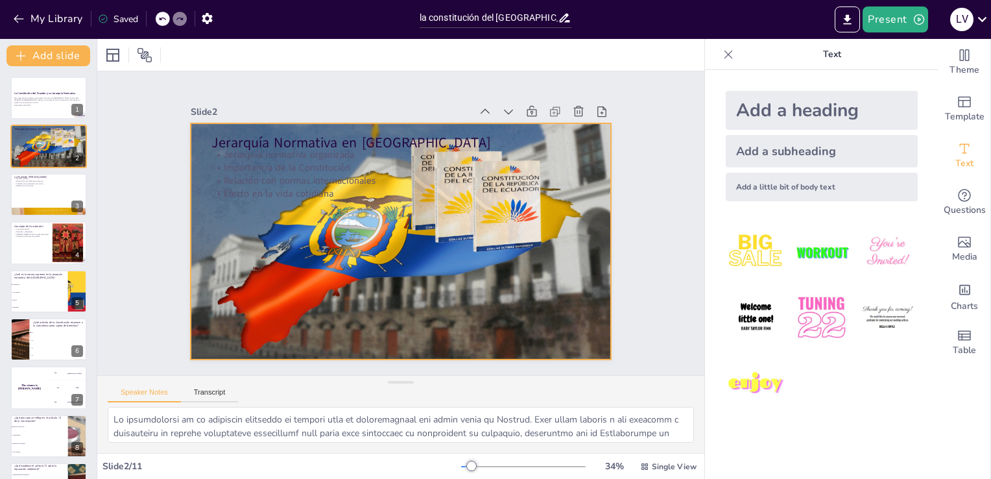
click at [397, 315] on div at bounding box center [401, 241] width 420 height 236
click at [433, 88] on div at bounding box center [414, 97] width 90 height 35
click at [437, 93] on icon at bounding box center [445, 101] width 17 height 17
click at [363, 285] on div at bounding box center [397, 241] width 460 height 318
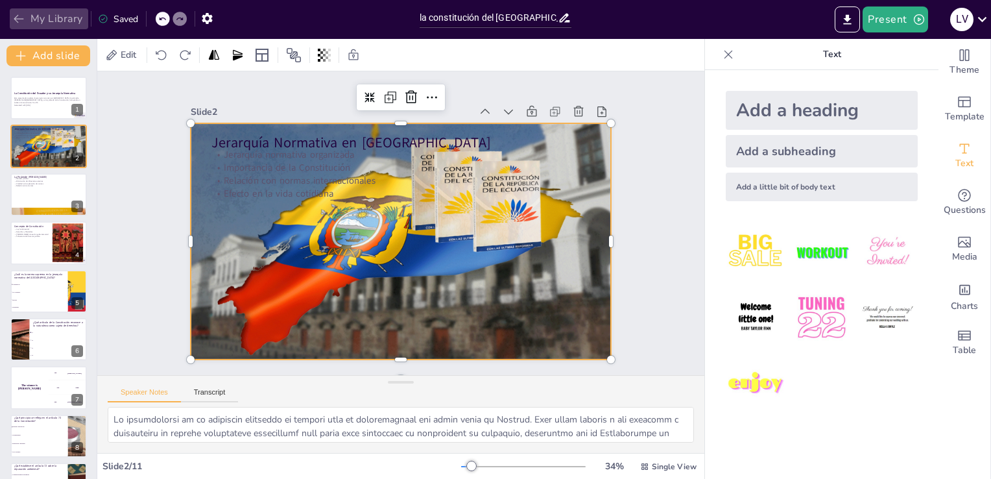
click at [25, 27] on button "My Library" at bounding box center [49, 18] width 78 height 21
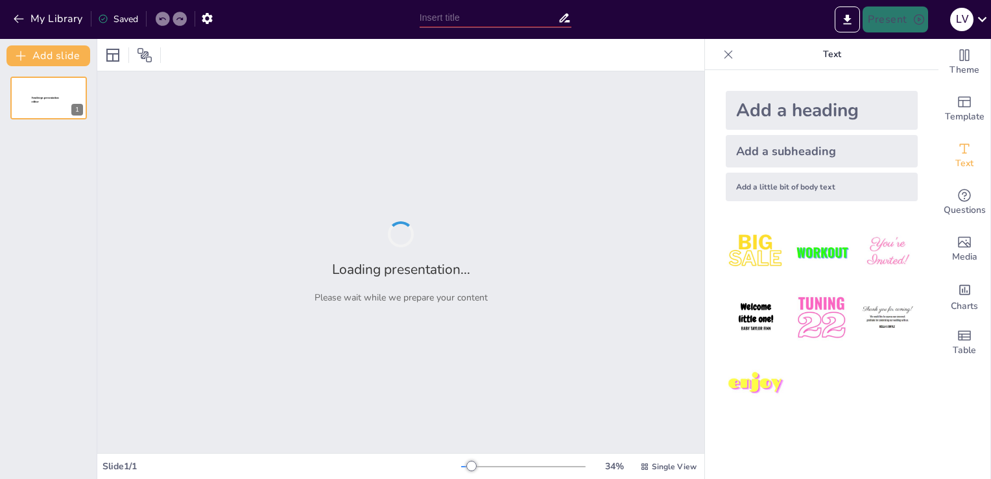
type input "la constitución del [GEOGRAPHIC_DATA]"
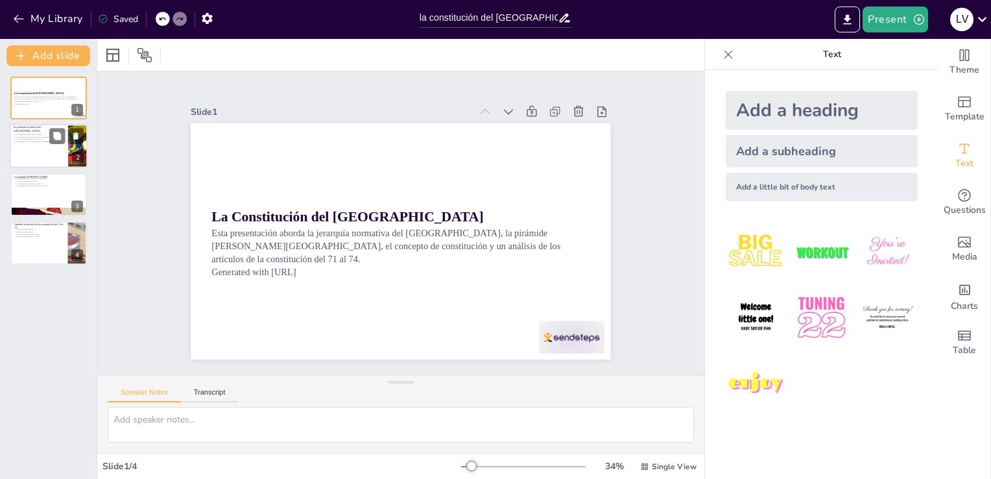
click at [42, 148] on div at bounding box center [49, 147] width 78 height 44
type textarea "Lo Ipsumdolorsi ame Consect ad el sedd eiu tempori utlab e doloremag ali enimad…"
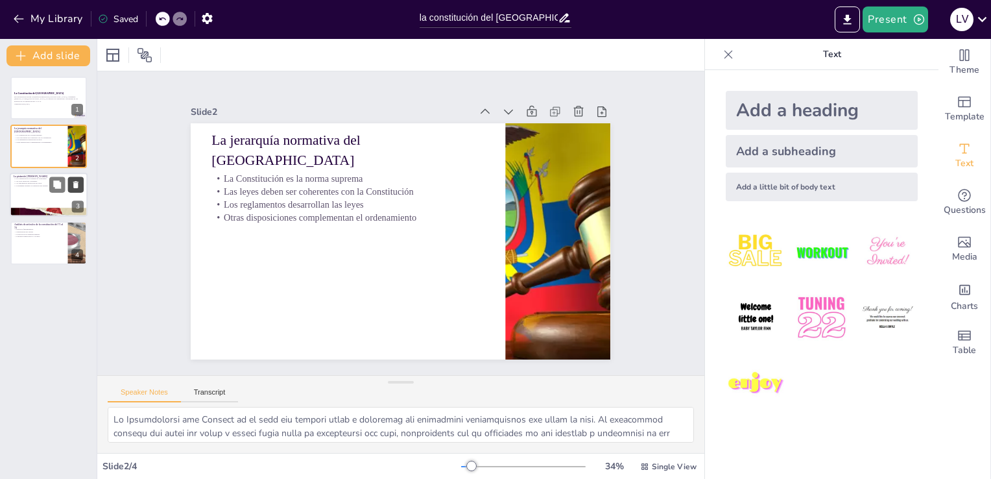
click at [81, 190] on button at bounding box center [76, 184] width 16 height 16
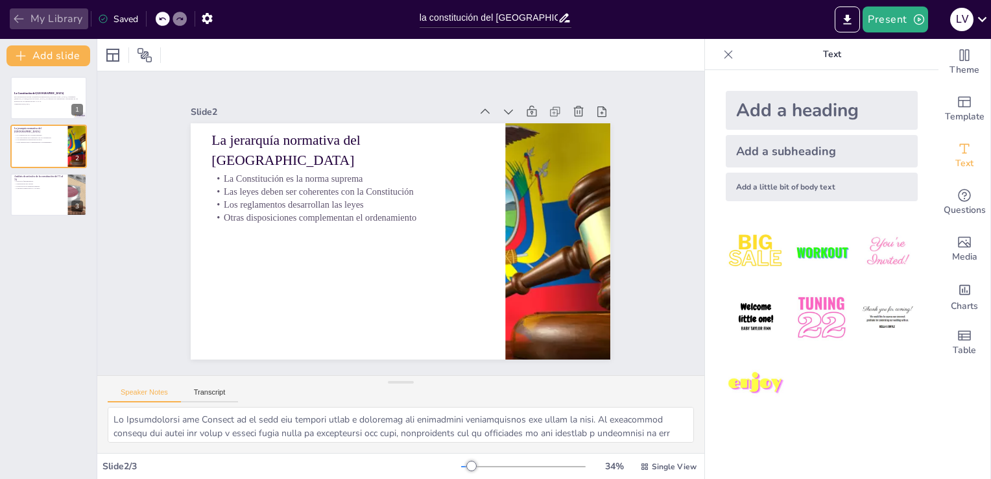
click at [26, 24] on button "My Library" at bounding box center [49, 18] width 78 height 21
